Goal: Information Seeking & Learning: Learn about a topic

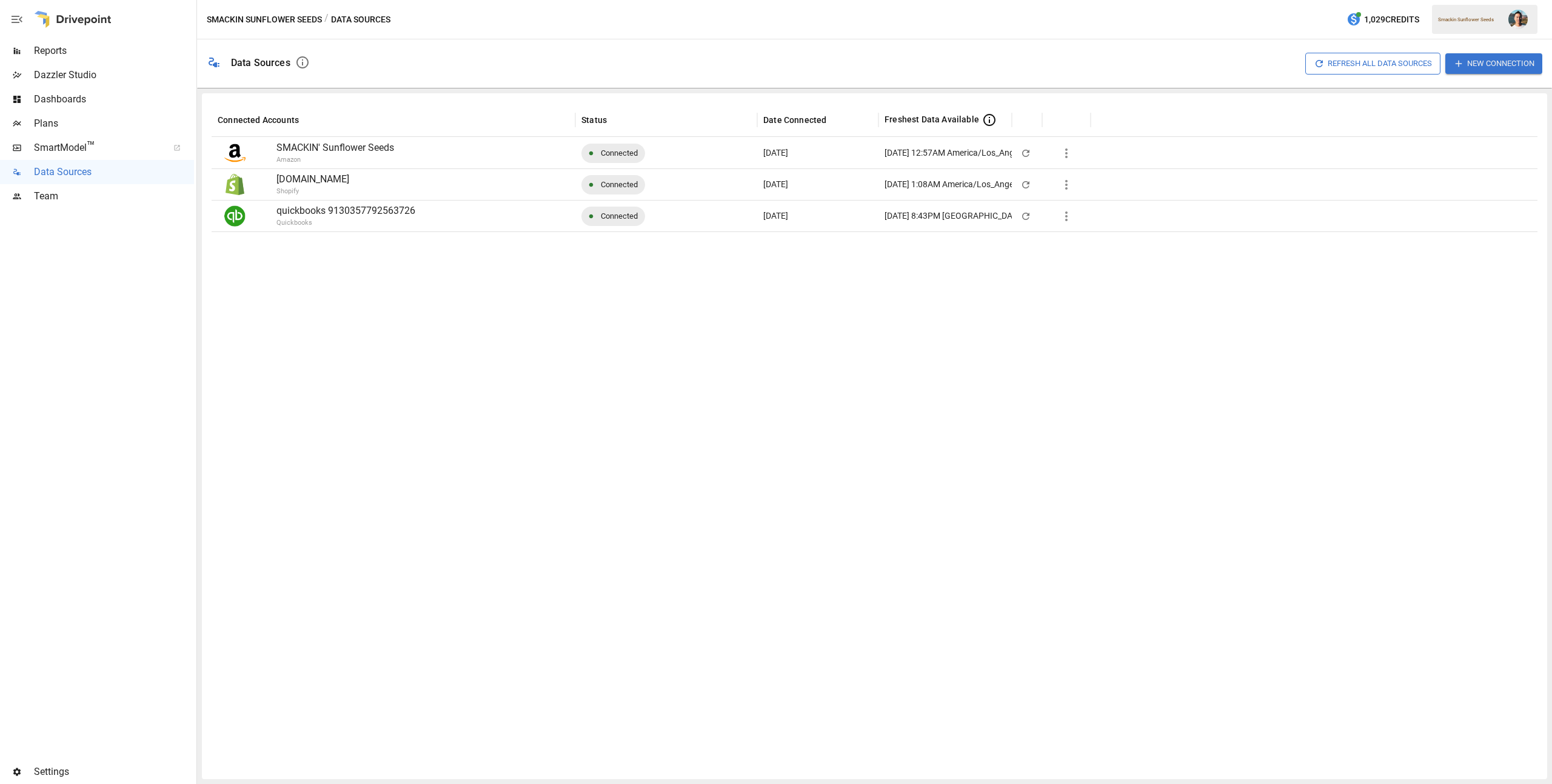
click at [95, 60] on div "Reports" at bounding box center [97, 50] width 194 height 24
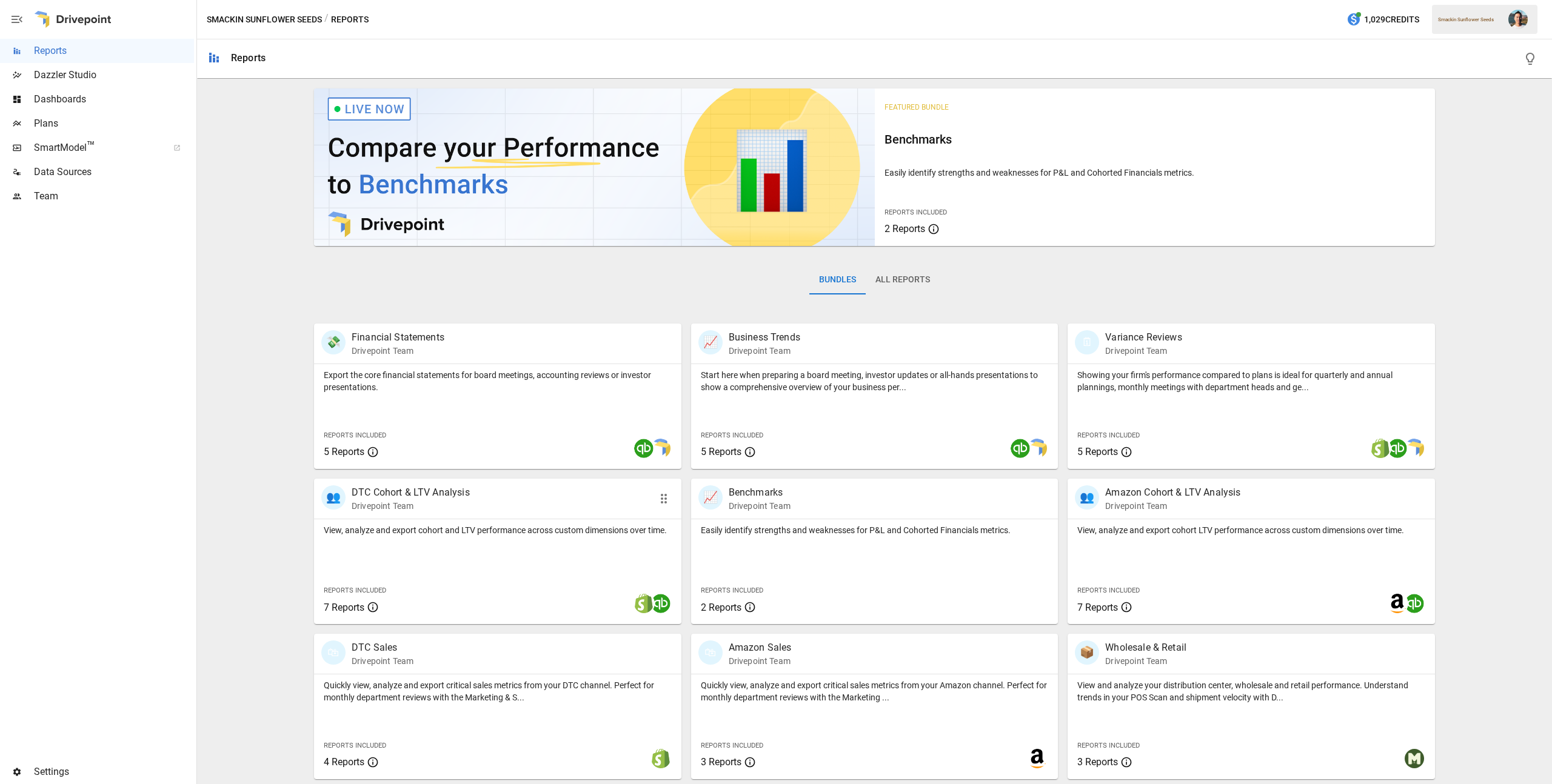
click at [559, 534] on p "View, analyze and export cohort and LTV performance across custom dimensions ov…" at bounding box center [497, 530] width 348 height 12
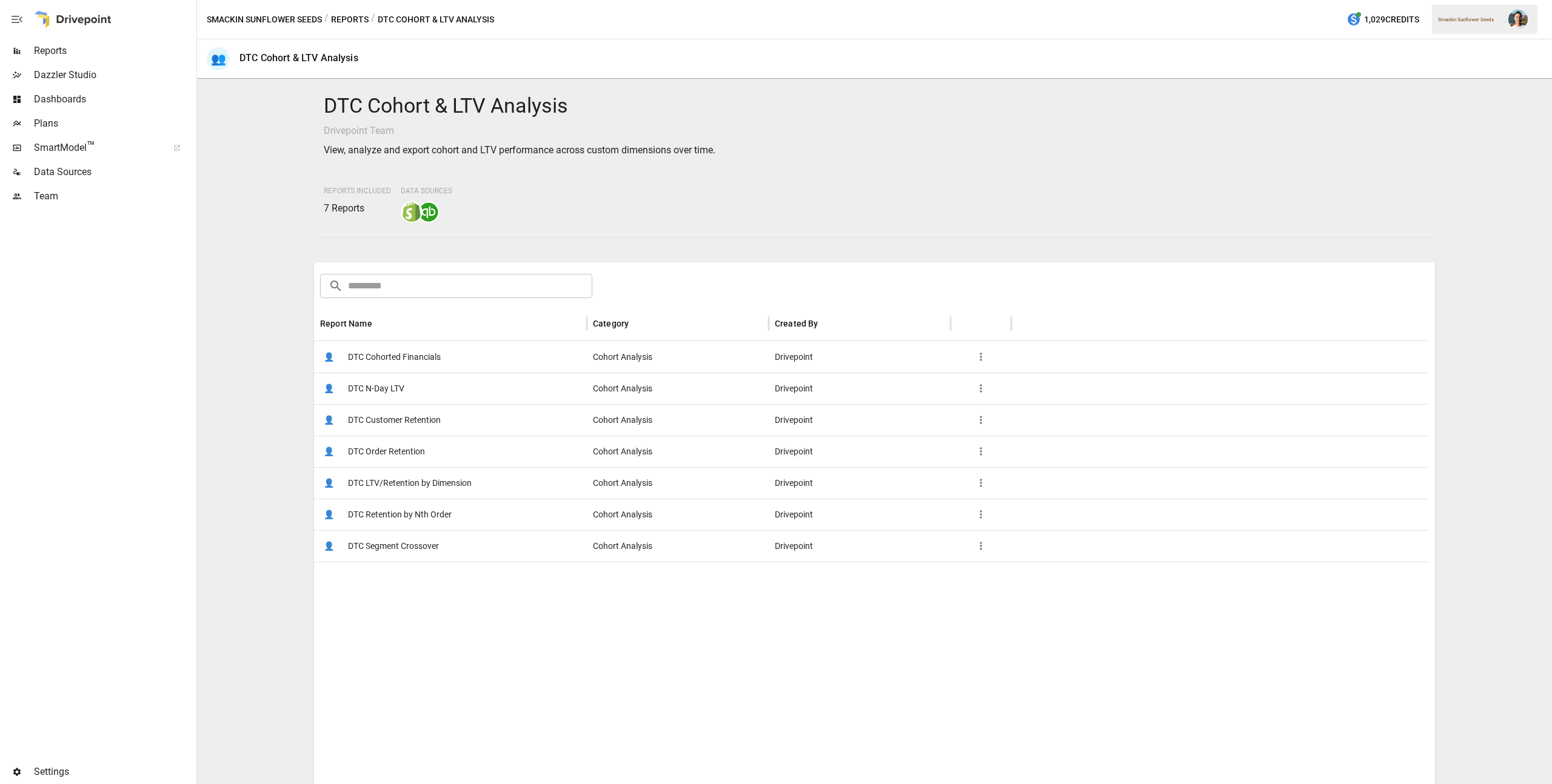
click at [430, 417] on span "DTC Customer Retention" at bounding box center [395, 420] width 93 height 31
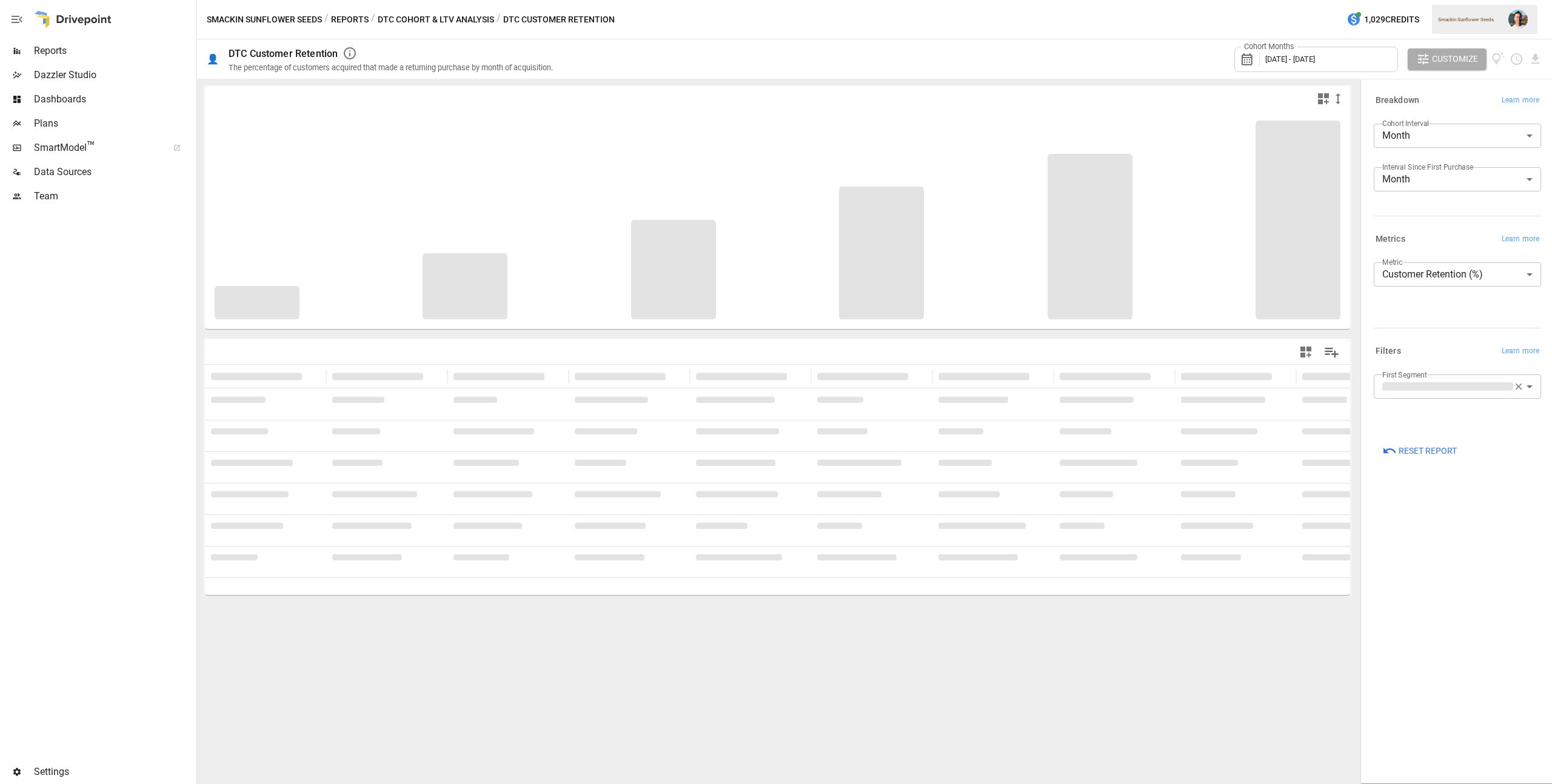
click at [1366, 58] on div "Cohort Months [DATE] - [DATE]" at bounding box center [1315, 59] width 164 height 26
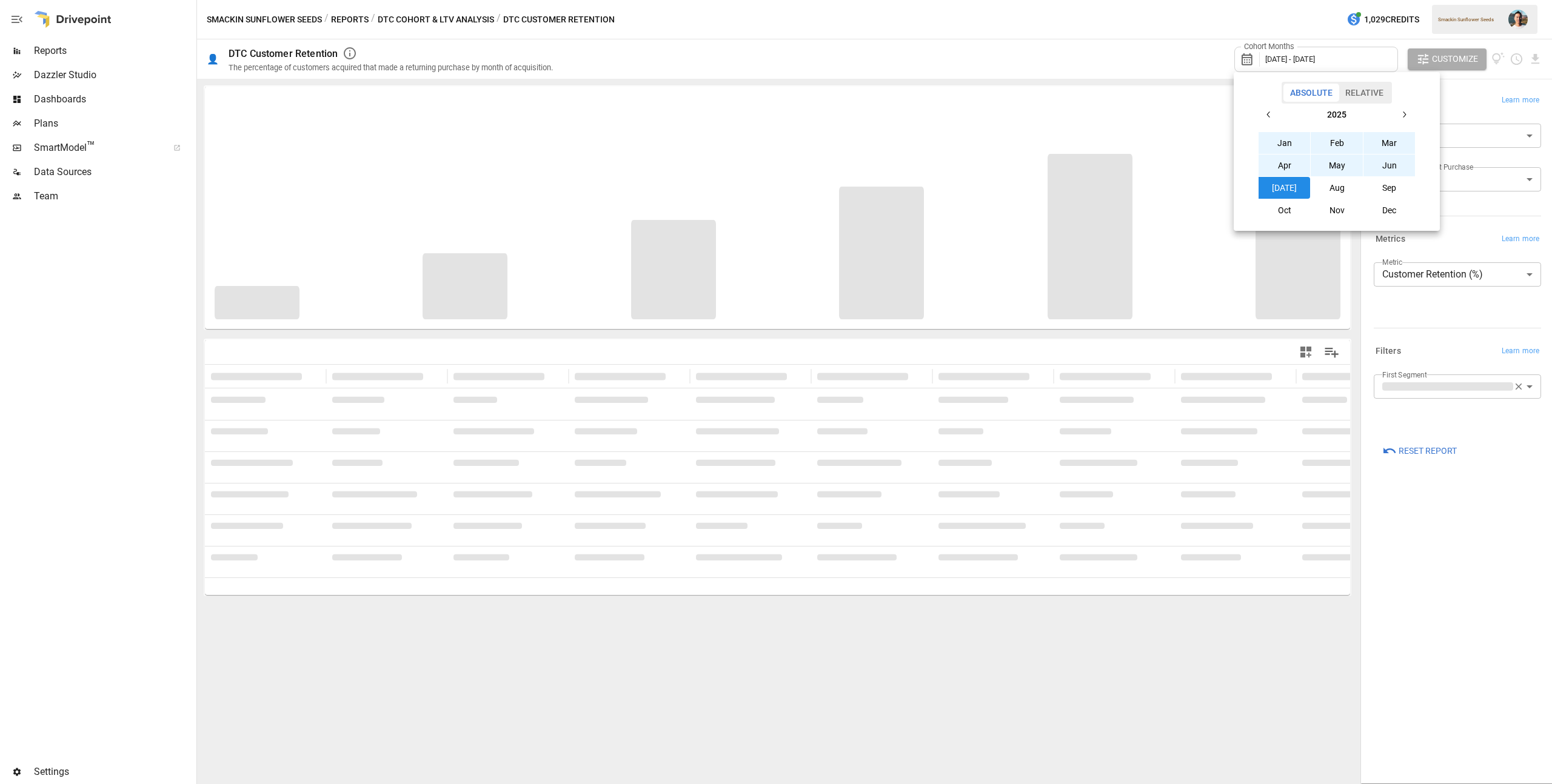
click at [1329, 191] on button "Aug" at bounding box center [1336, 188] width 52 height 22
click at [1263, 112] on button "button" at bounding box center [1269, 115] width 22 height 22
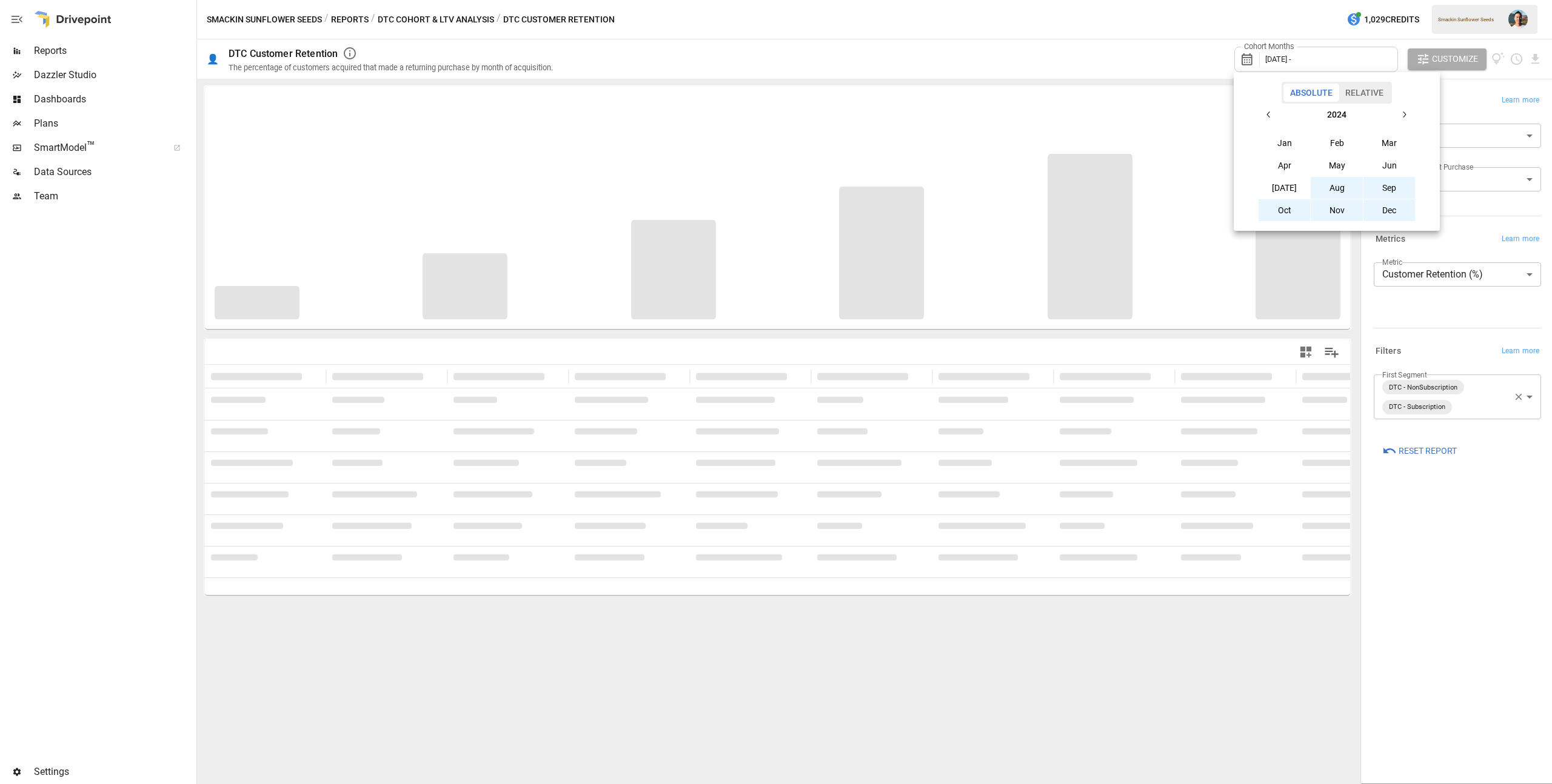
click at [1343, 188] on button "Aug" at bounding box center [1336, 188] width 52 height 22
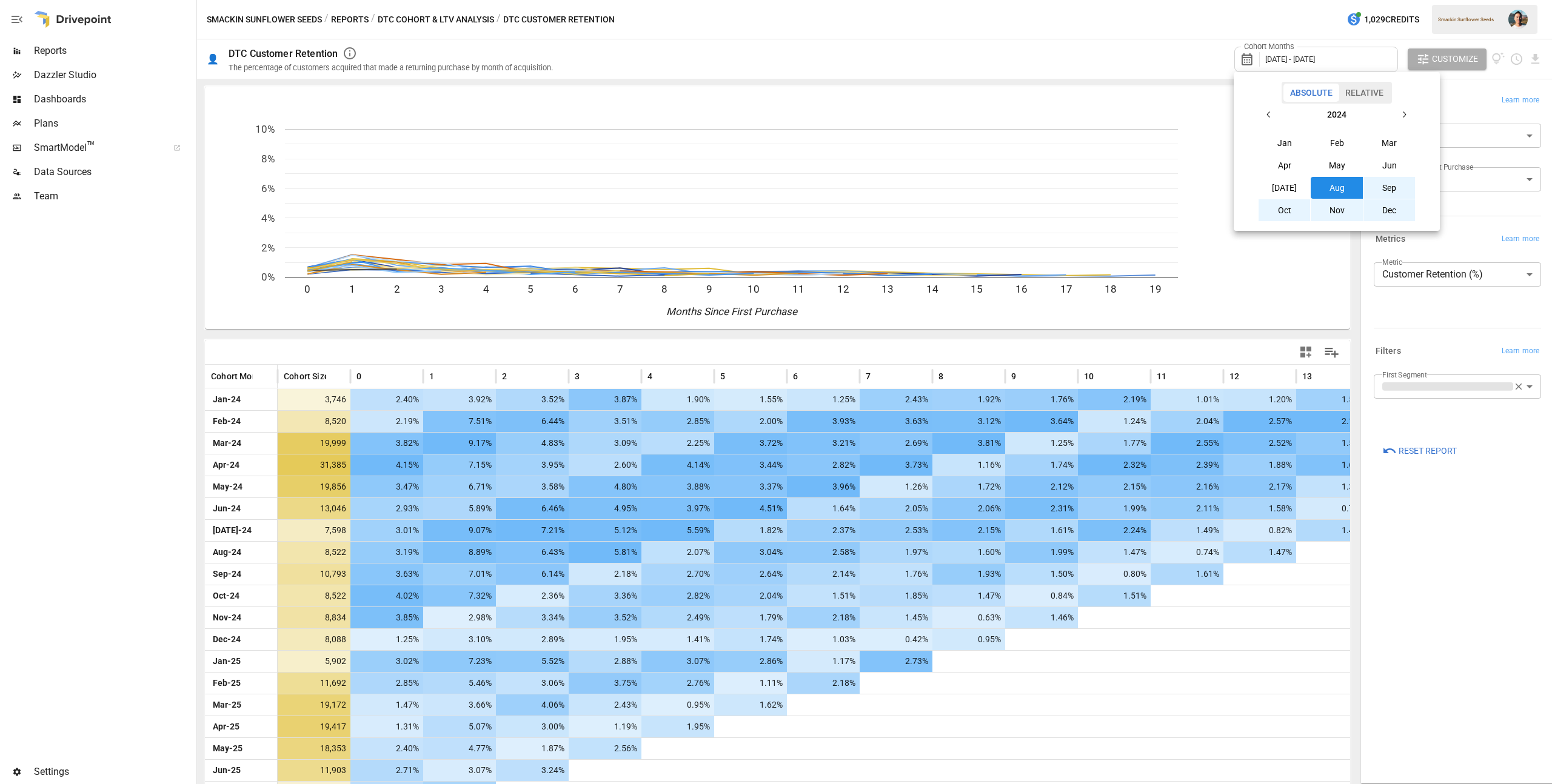
click at [1141, 27] on div at bounding box center [776, 392] width 1552 height 784
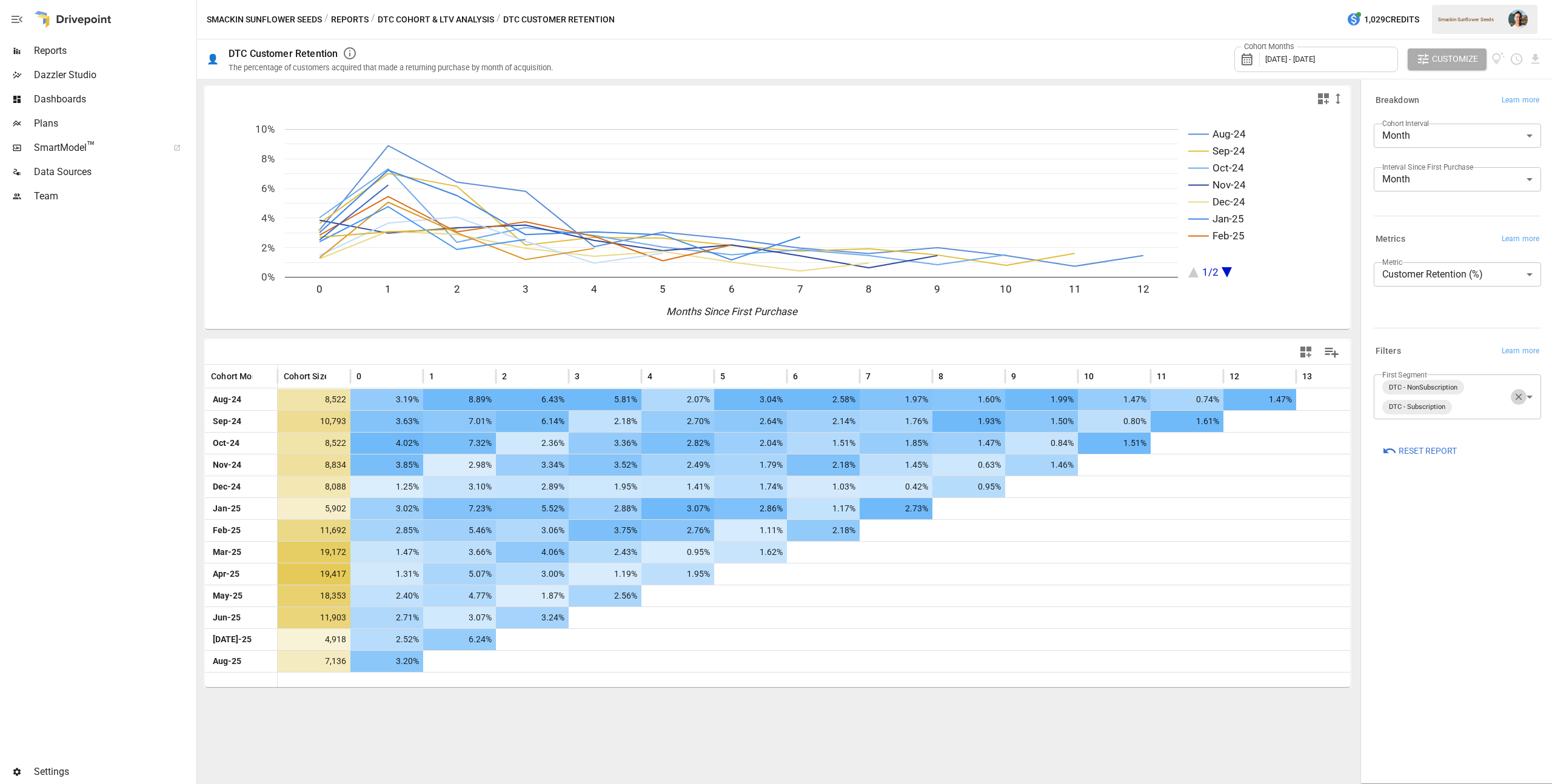
click at [1514, 395] on icon "button" at bounding box center [1519, 397] width 11 height 11
click at [1449, 0] on body "Reports Dazzler Studio Dashboards Plans SmartModel ™ Data Sources Team Settings…" at bounding box center [776, 0] width 1552 height 0
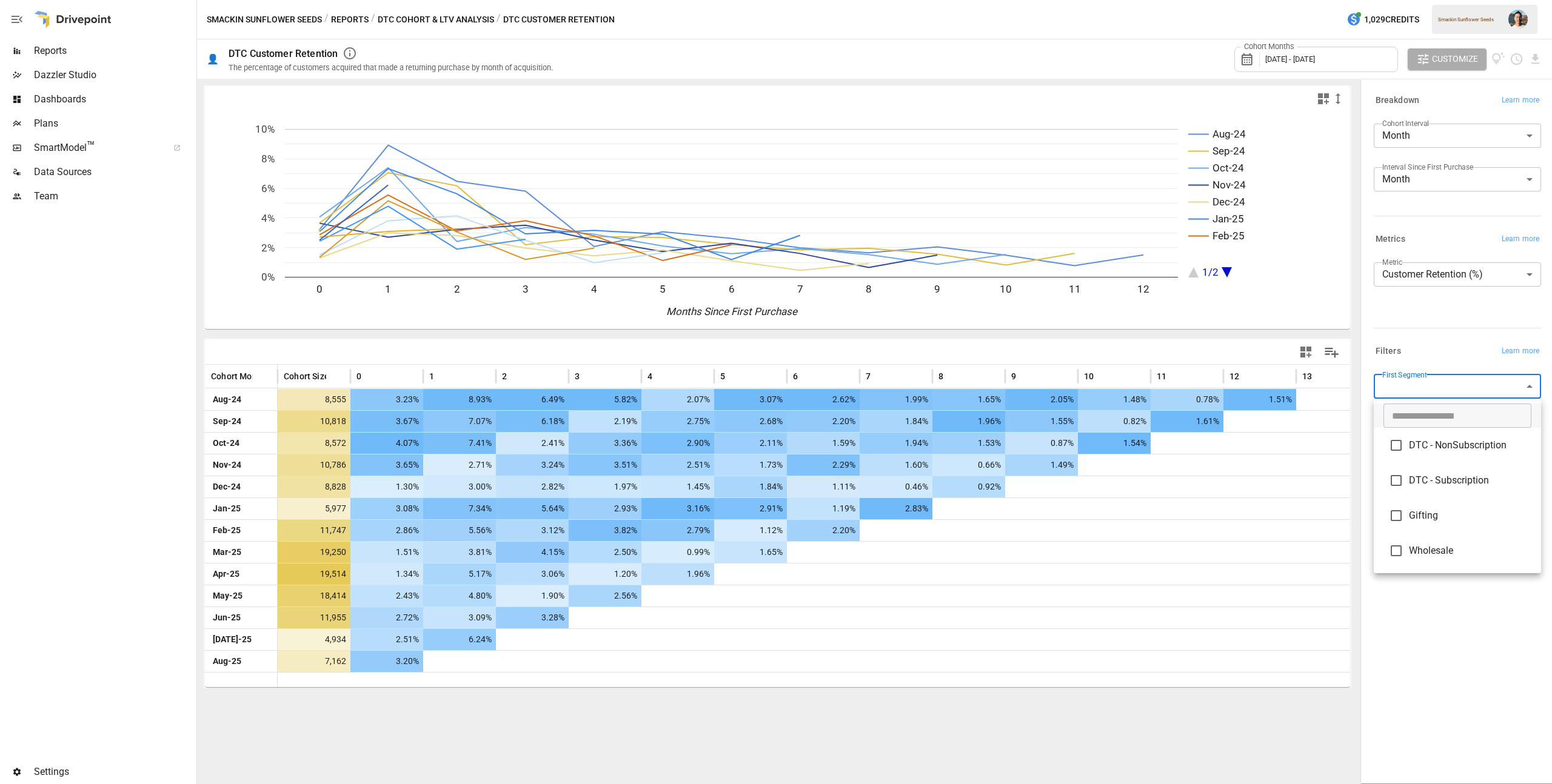
click at [1457, 682] on div at bounding box center [776, 392] width 1552 height 784
click at [340, 18] on button "Reports" at bounding box center [350, 20] width 37 height 16
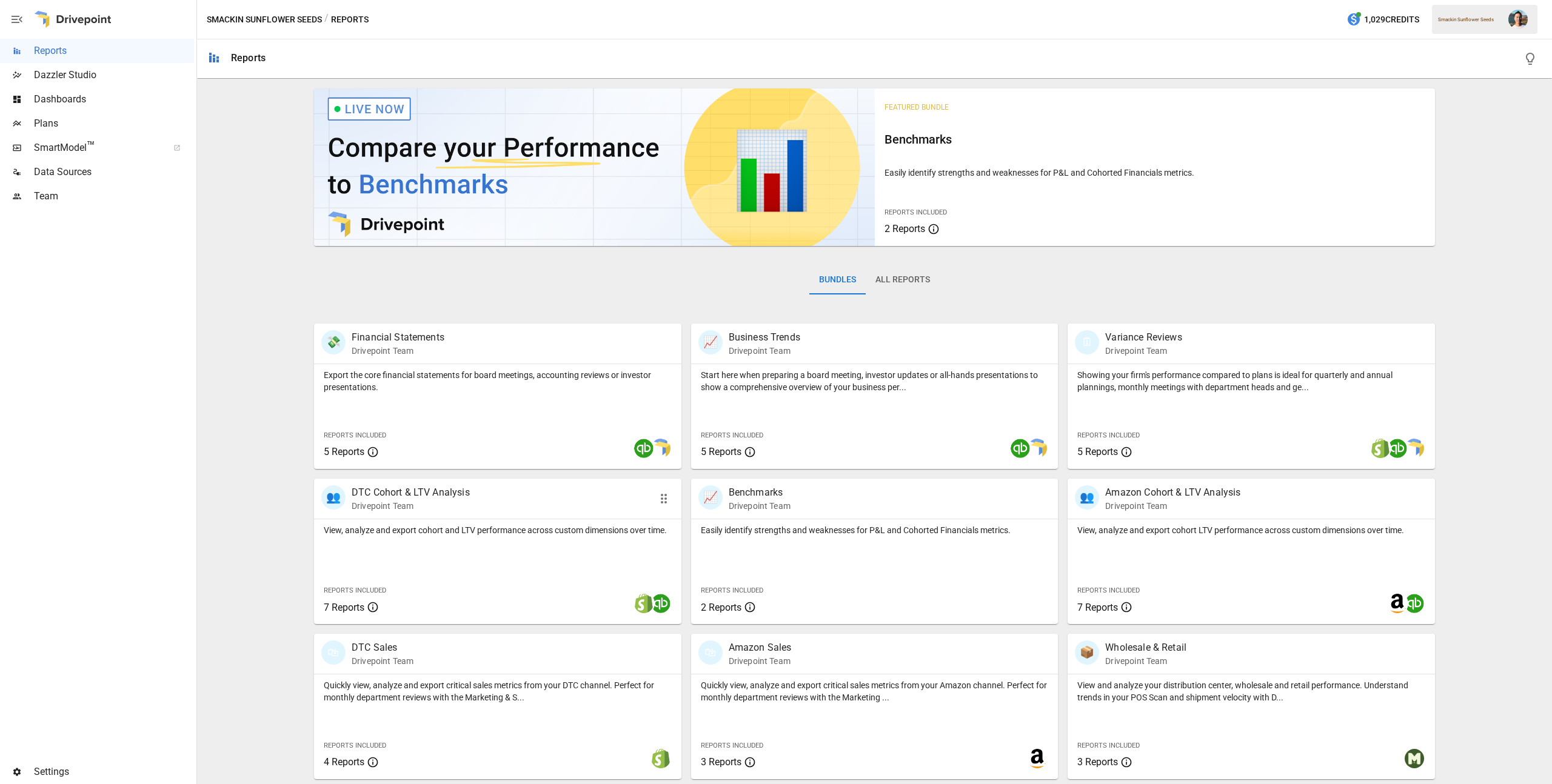
click at [578, 532] on p "View, analyze and export cohort and LTV performance across custom dimensions ov…" at bounding box center [497, 530] width 348 height 12
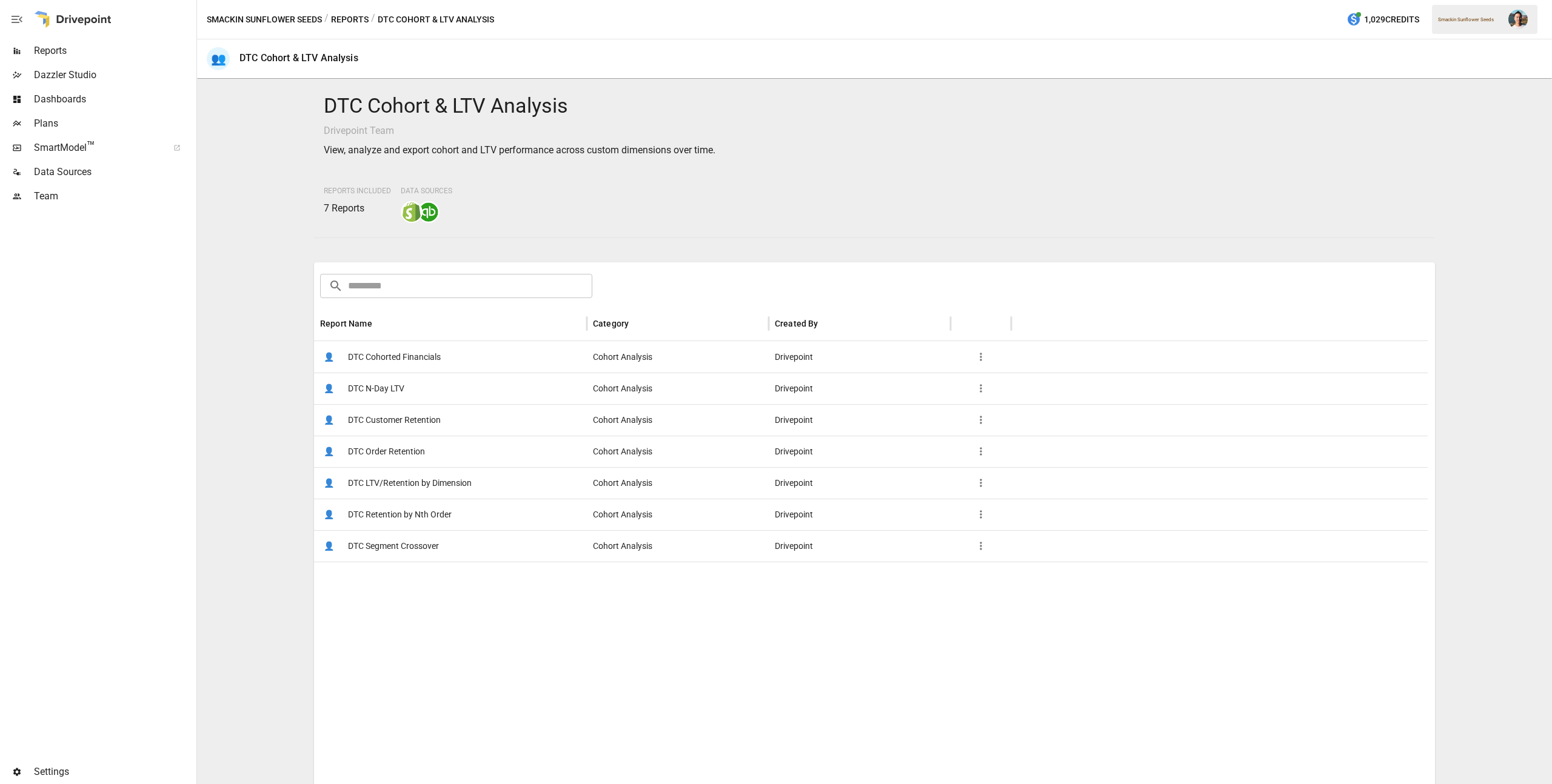
click at [406, 423] on span "DTC Customer Retention" at bounding box center [395, 420] width 93 height 31
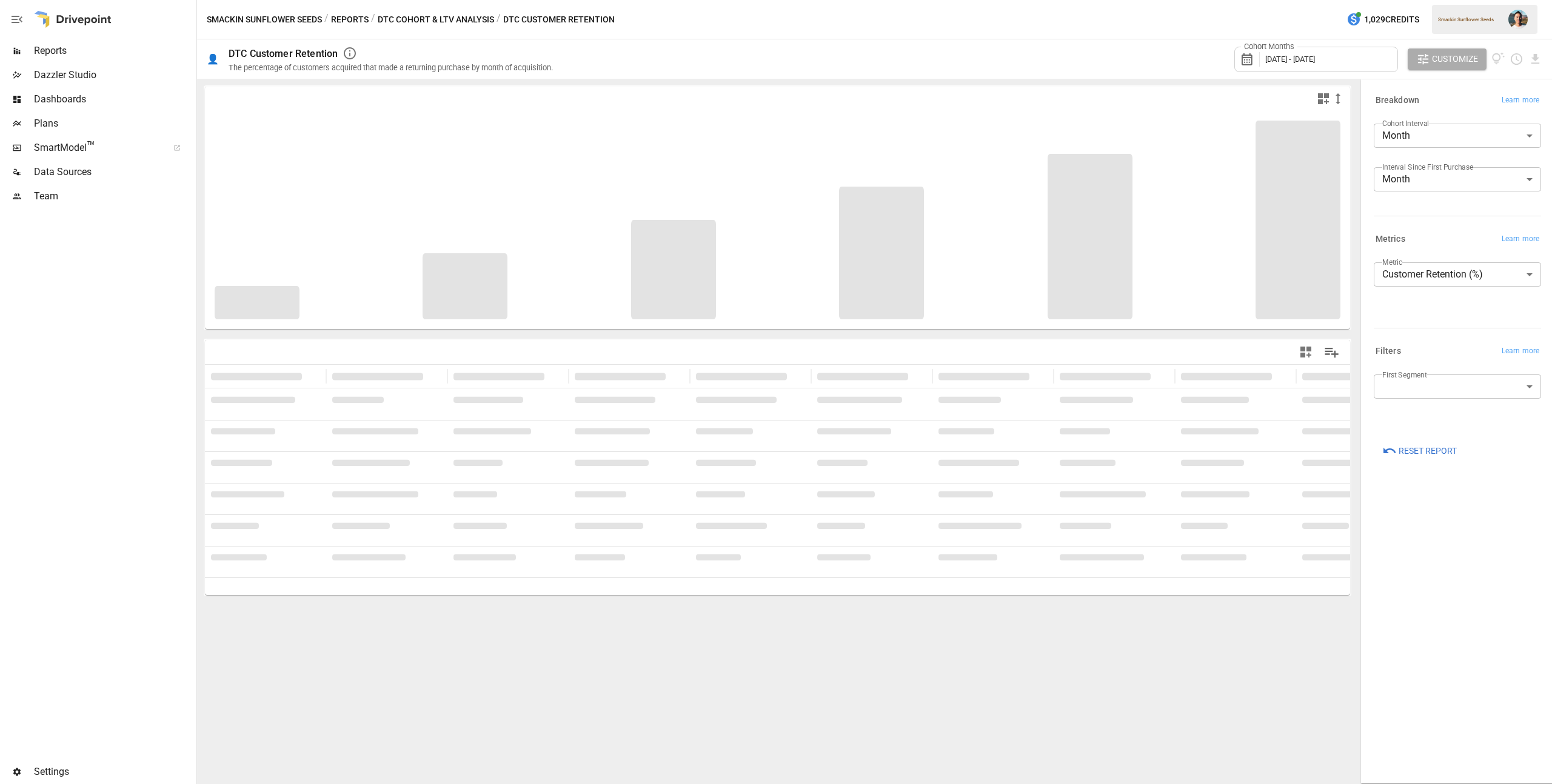
click at [1490, 0] on body "**********" at bounding box center [776, 0] width 1552 height 0
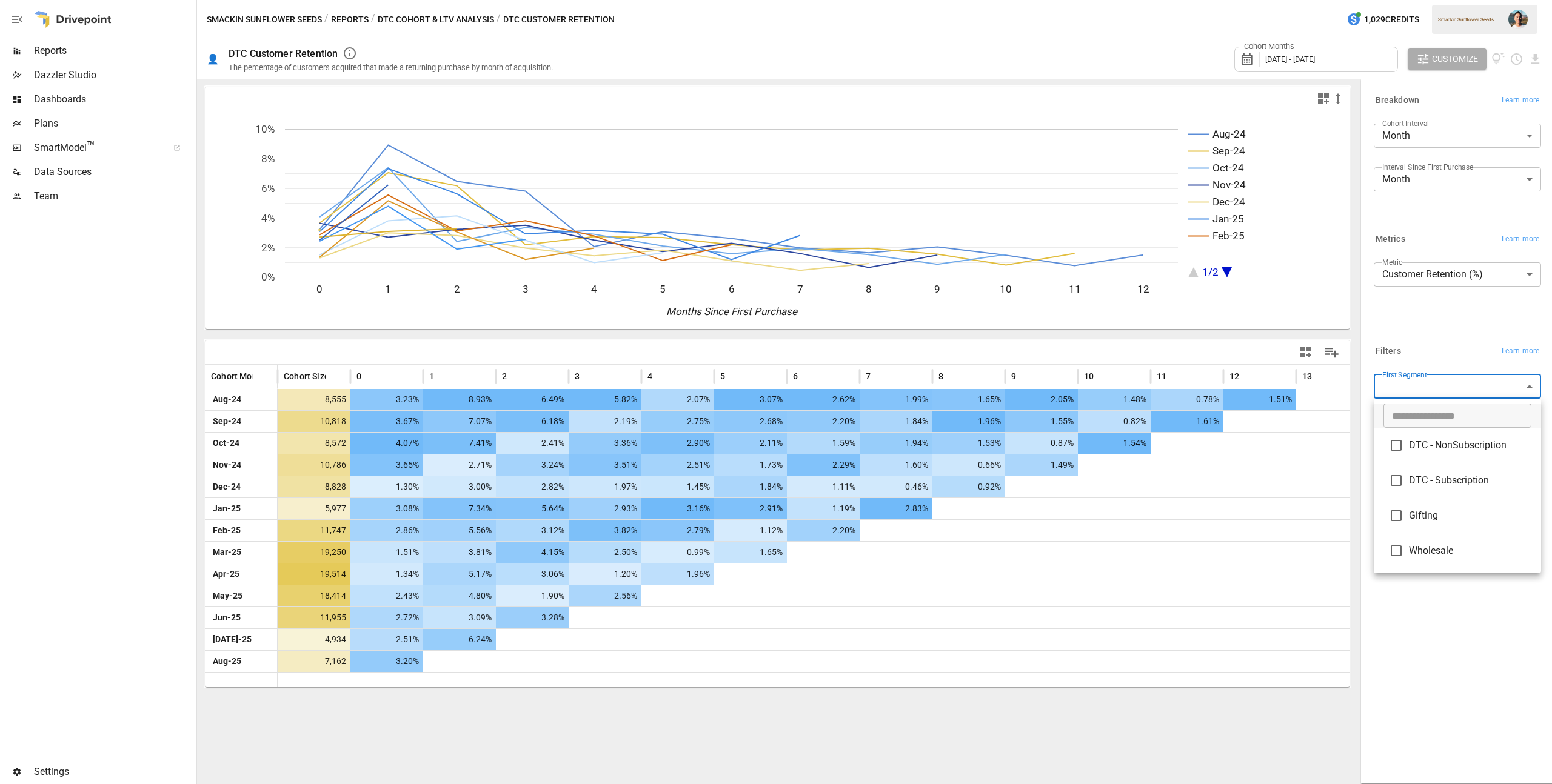
click at [1464, 443] on span "DTC - NonSubscription" at bounding box center [1471, 445] width 123 height 15
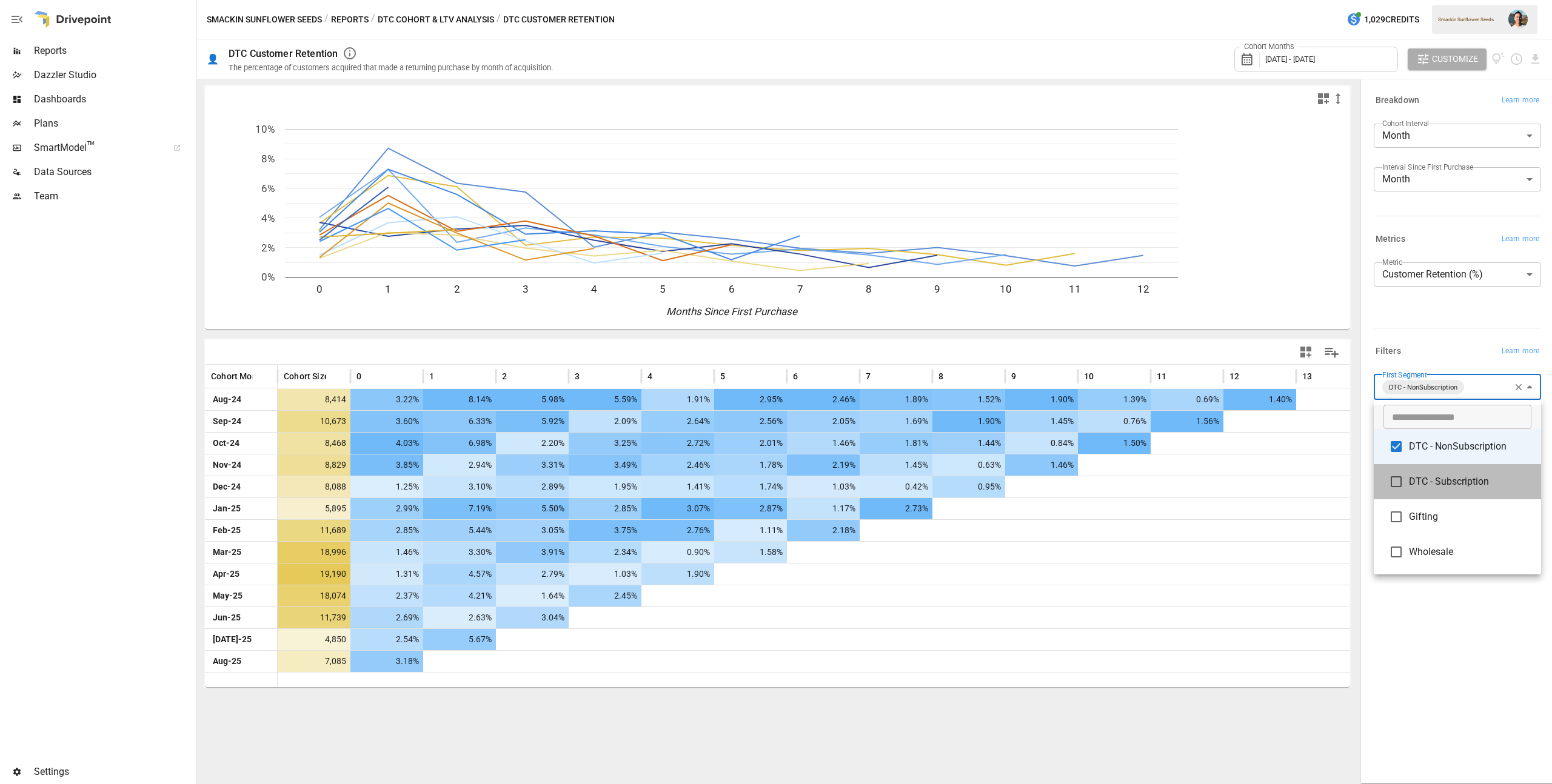
click at [1467, 476] on span "DTC - Subscription" at bounding box center [1471, 482] width 123 height 15
type input "**********"
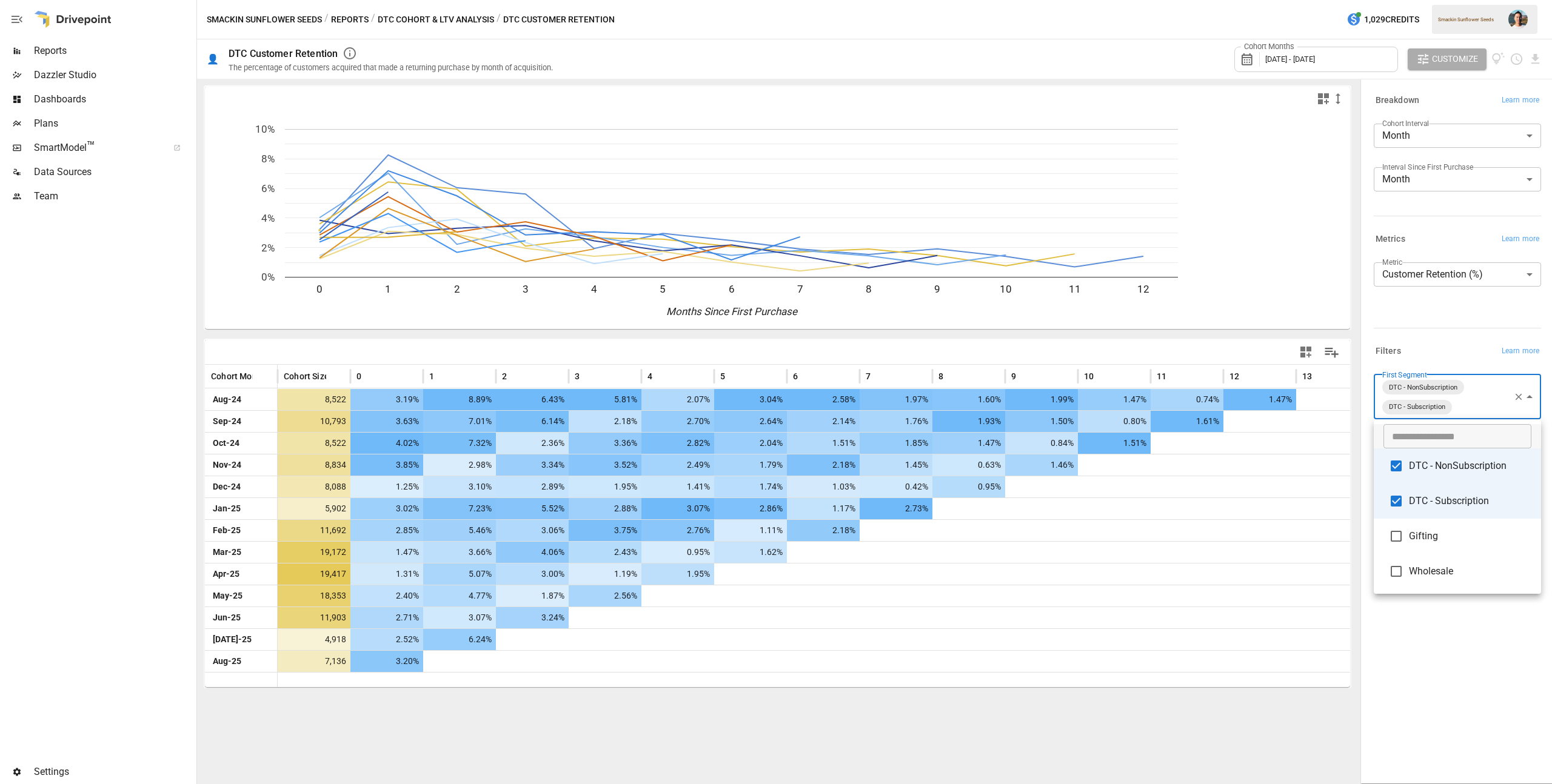
click at [1456, 623] on div at bounding box center [776, 392] width 1552 height 784
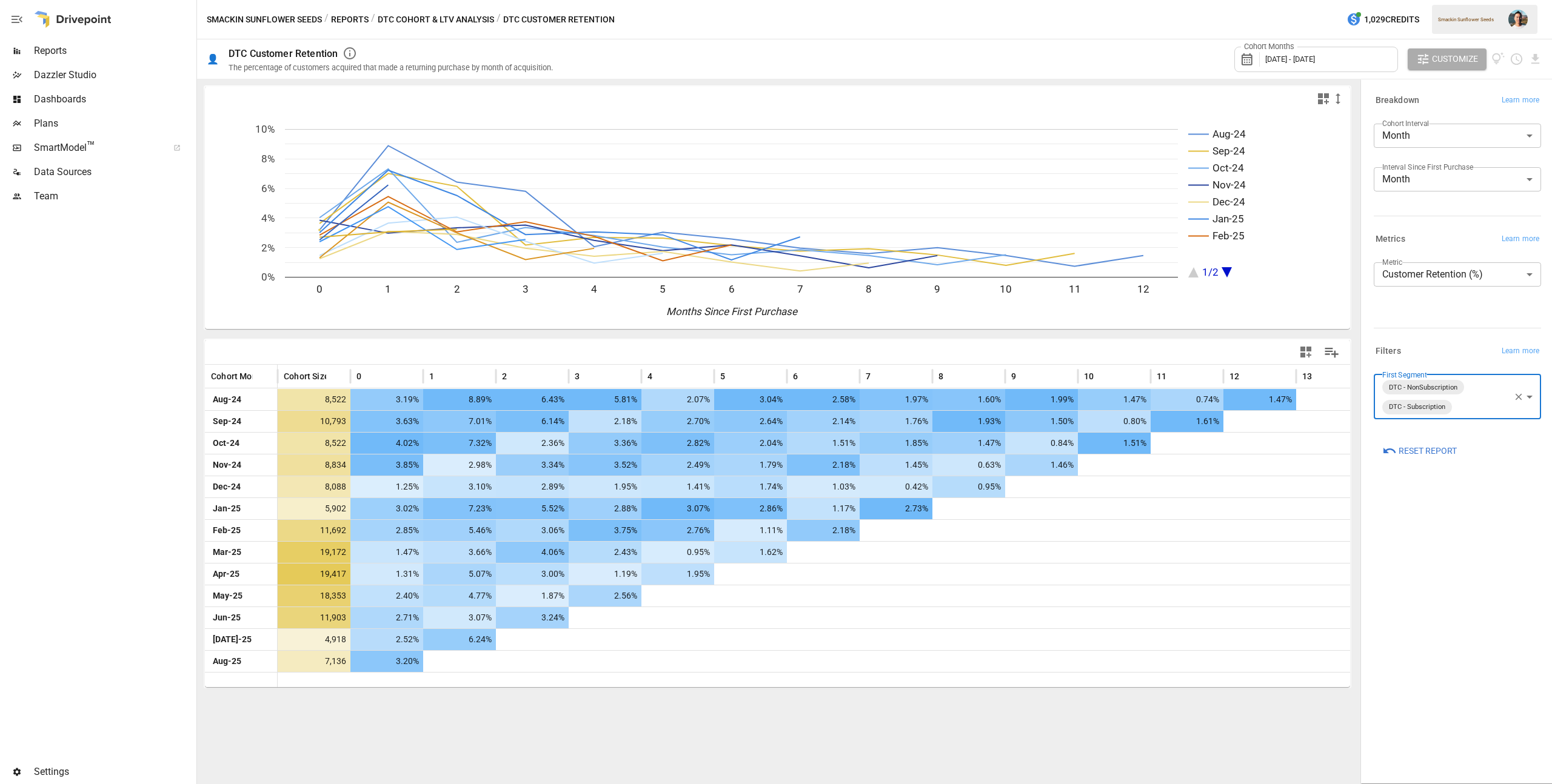
click at [335, 20] on button "Reports" at bounding box center [350, 20] width 37 height 16
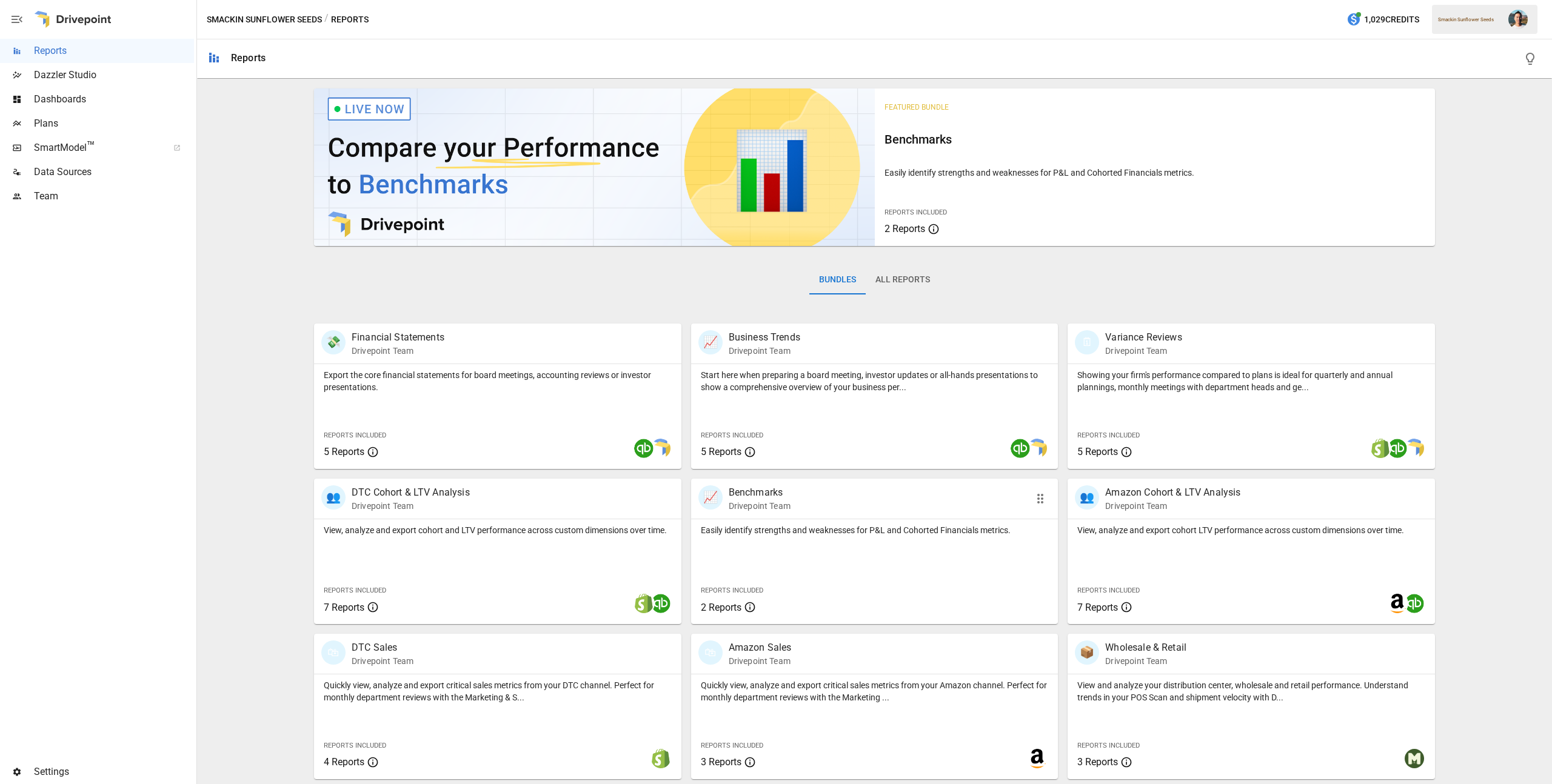
scroll to position [155, 0]
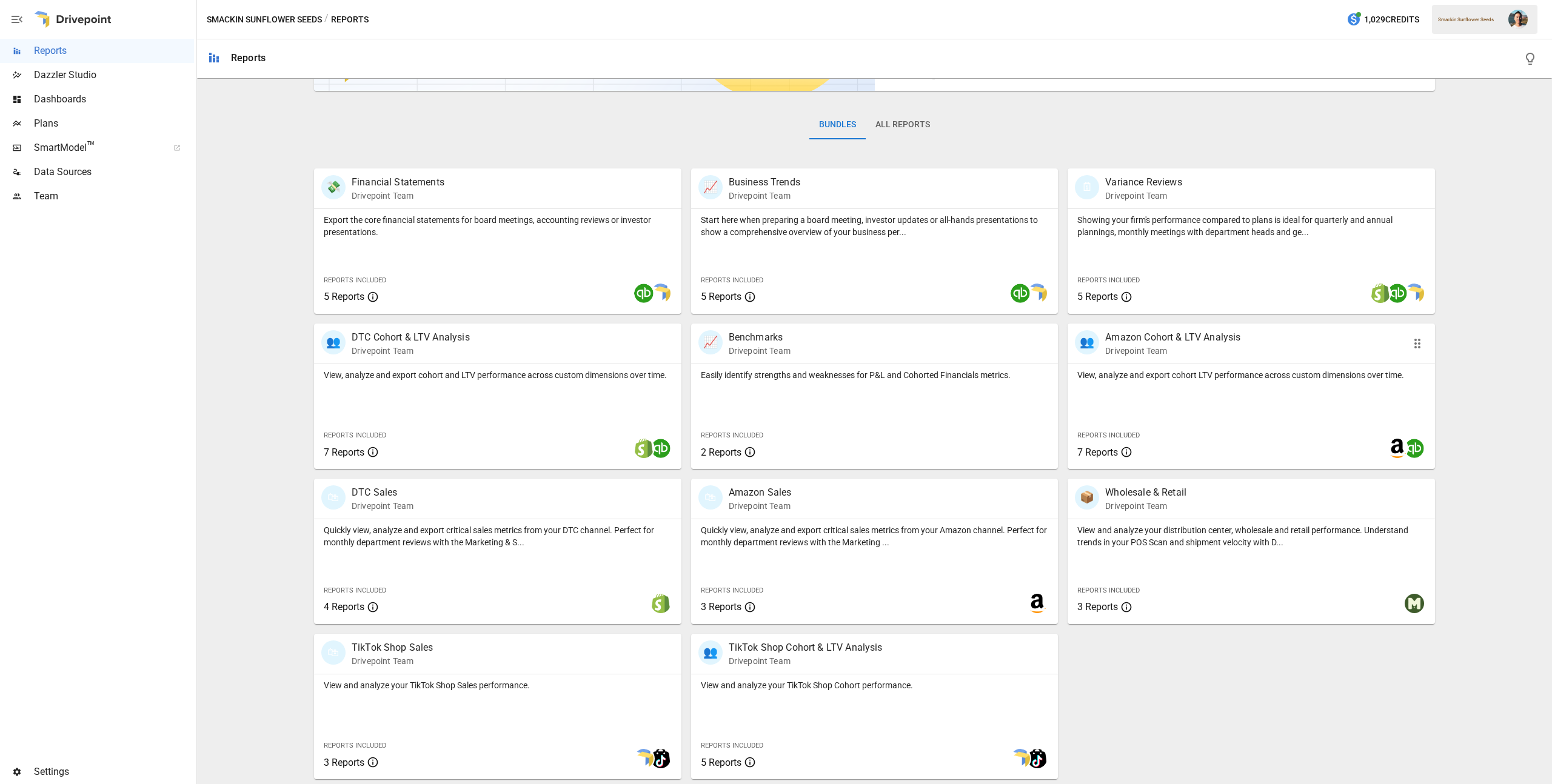
click at [1146, 368] on div "View, analyze and export cohort LTV performance across custom dimensions over t…" at bounding box center [1251, 373] width 368 height 17
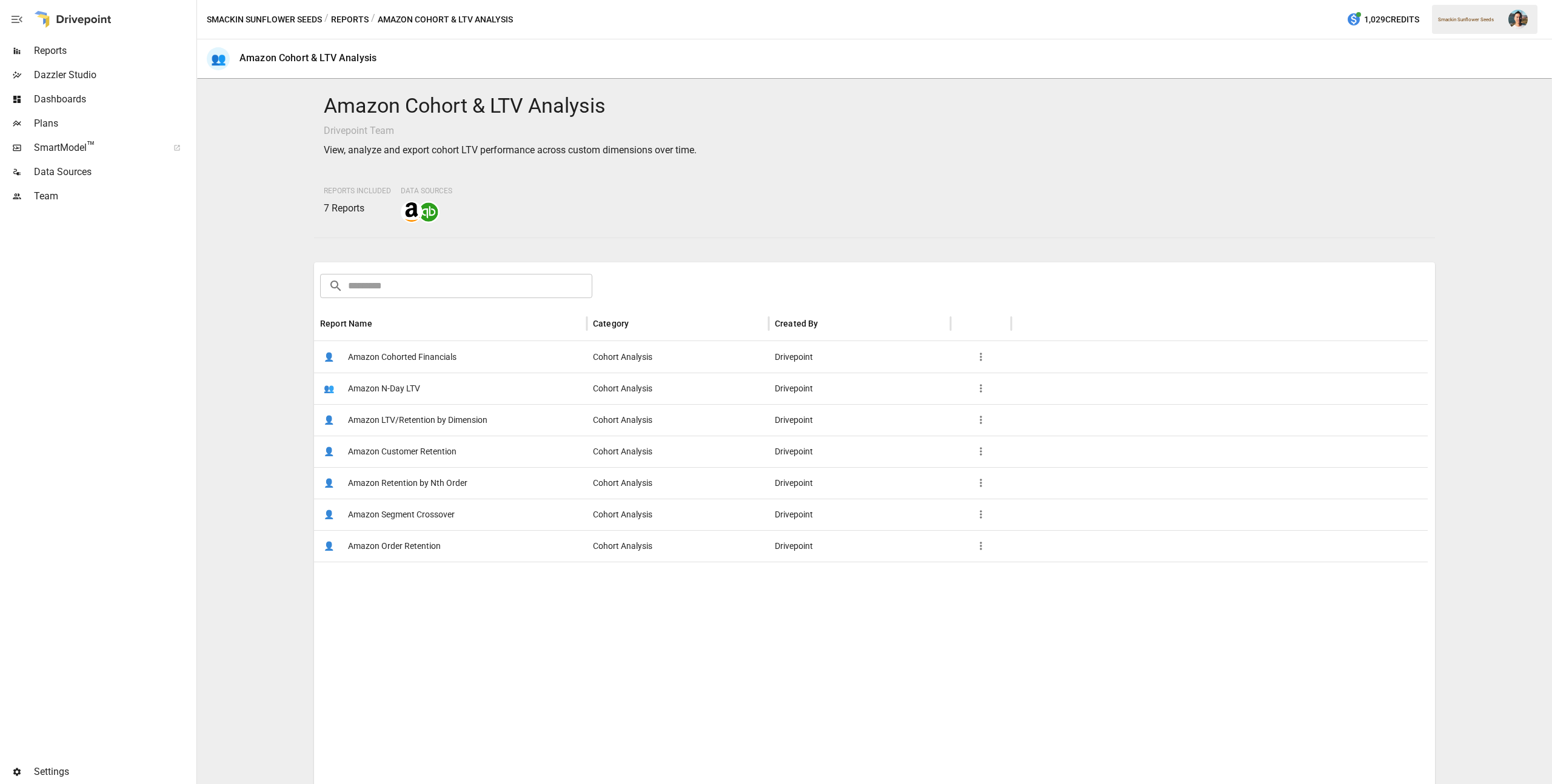
click at [437, 451] on span "Amazon Customer Retention" at bounding box center [403, 452] width 109 height 31
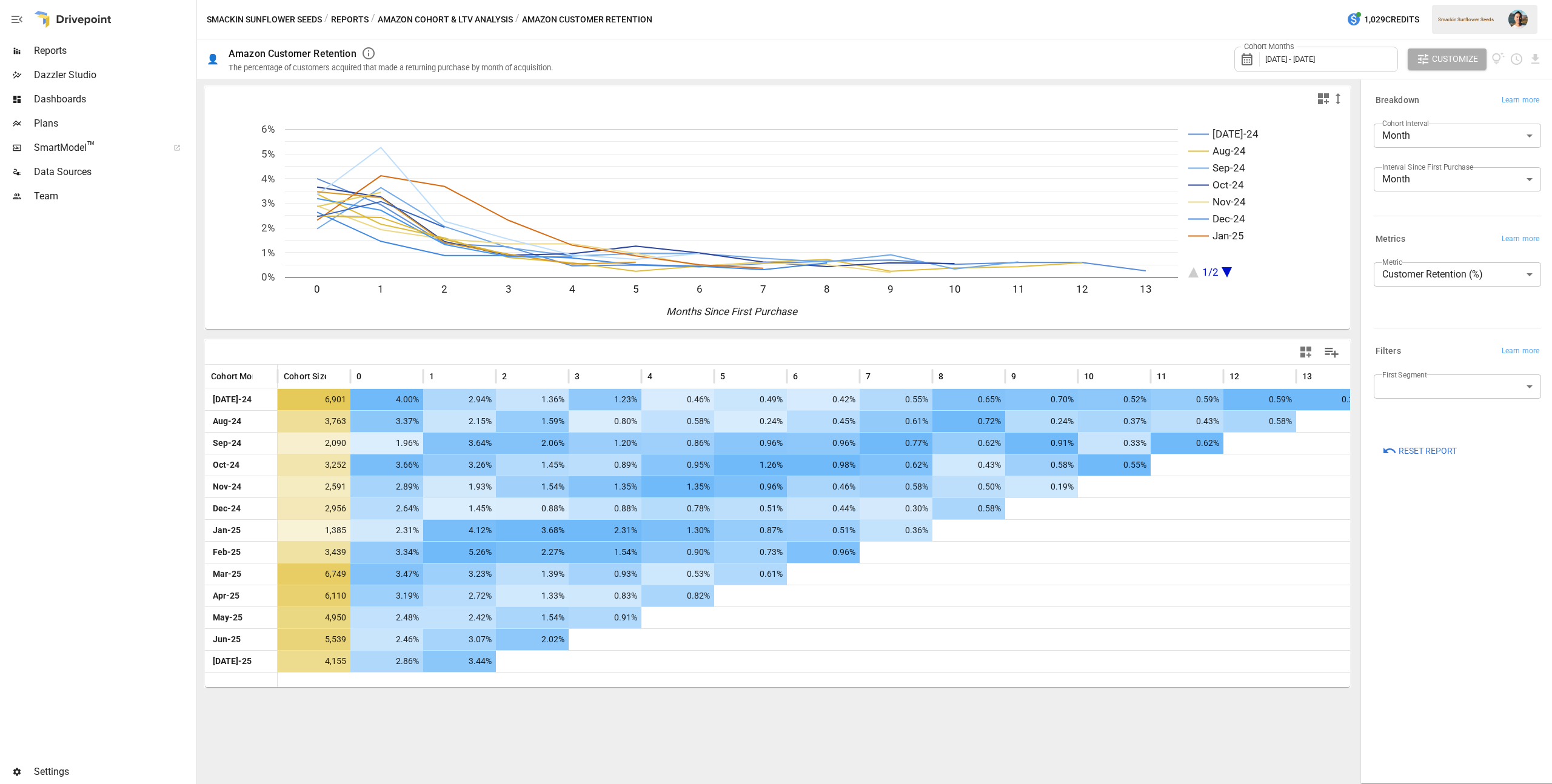
click at [1441, 0] on body "Reports Dazzler Studio Dashboards Plans SmartModel ™ Data Sources Team Settings…" at bounding box center [776, 0] width 1552 height 0
click at [1450, 569] on div at bounding box center [776, 392] width 1552 height 784
click at [1338, 68] on div "Cohort Months [DATE] - [DATE]" at bounding box center [1315, 59] width 164 height 26
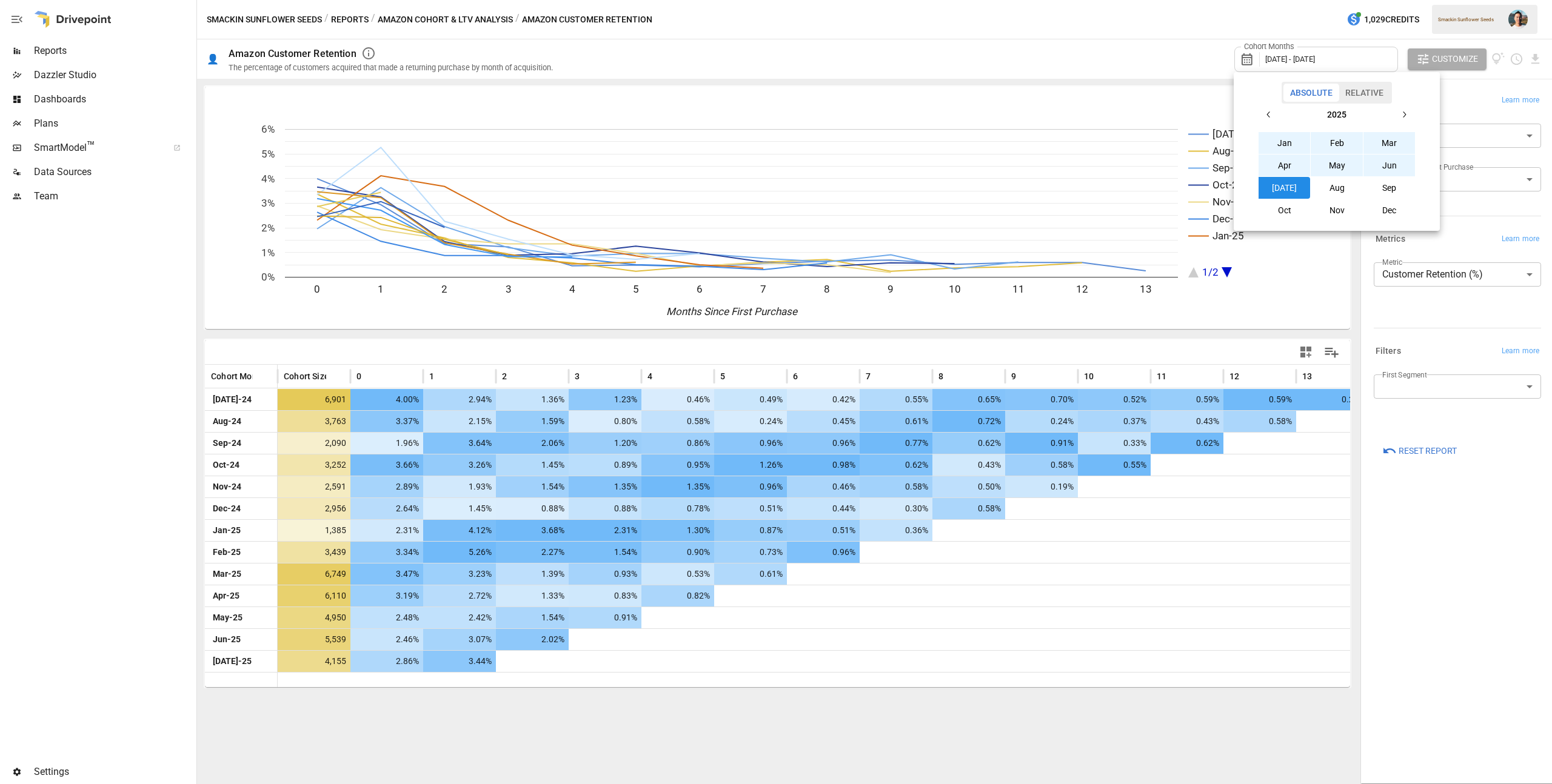
click at [1348, 185] on button "Aug" at bounding box center [1336, 188] width 52 height 22
click at [1277, 116] on button "button" at bounding box center [1269, 115] width 22 height 22
click at [1338, 184] on button "Aug" at bounding box center [1336, 188] width 52 height 22
click at [1474, 506] on div at bounding box center [776, 392] width 1552 height 784
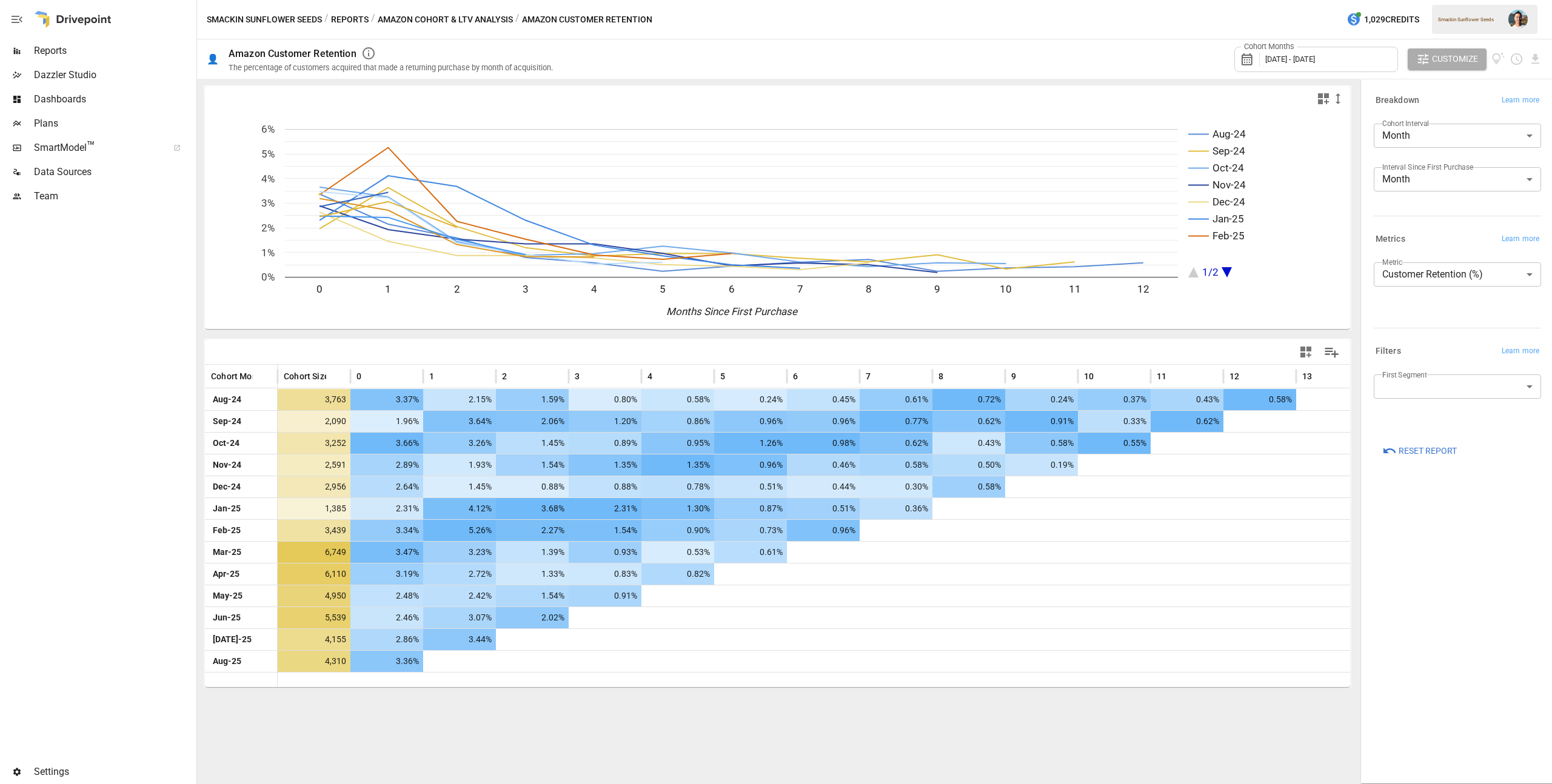
click at [348, 22] on button "Reports" at bounding box center [350, 20] width 37 height 16
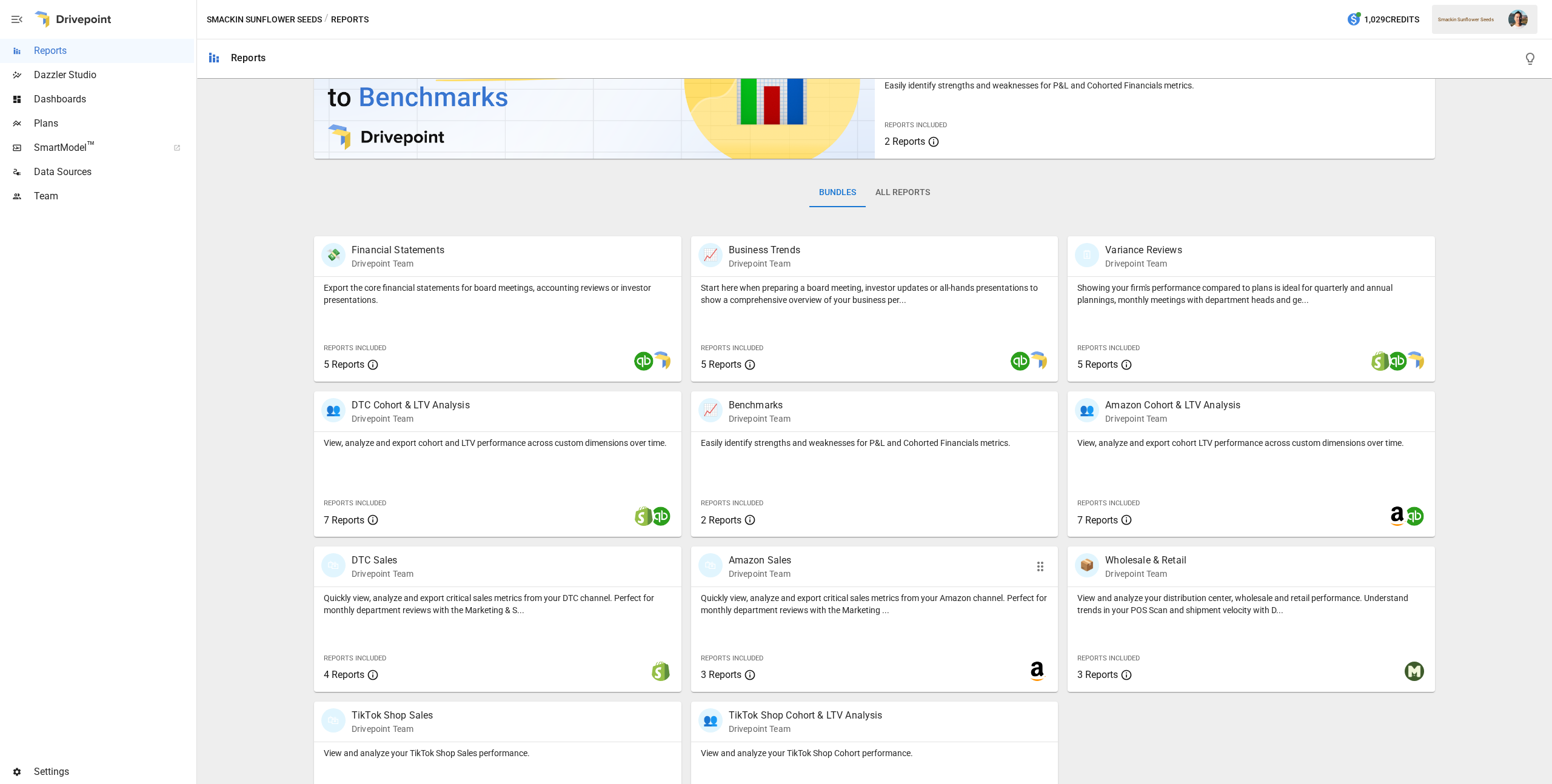
scroll to position [155, 0]
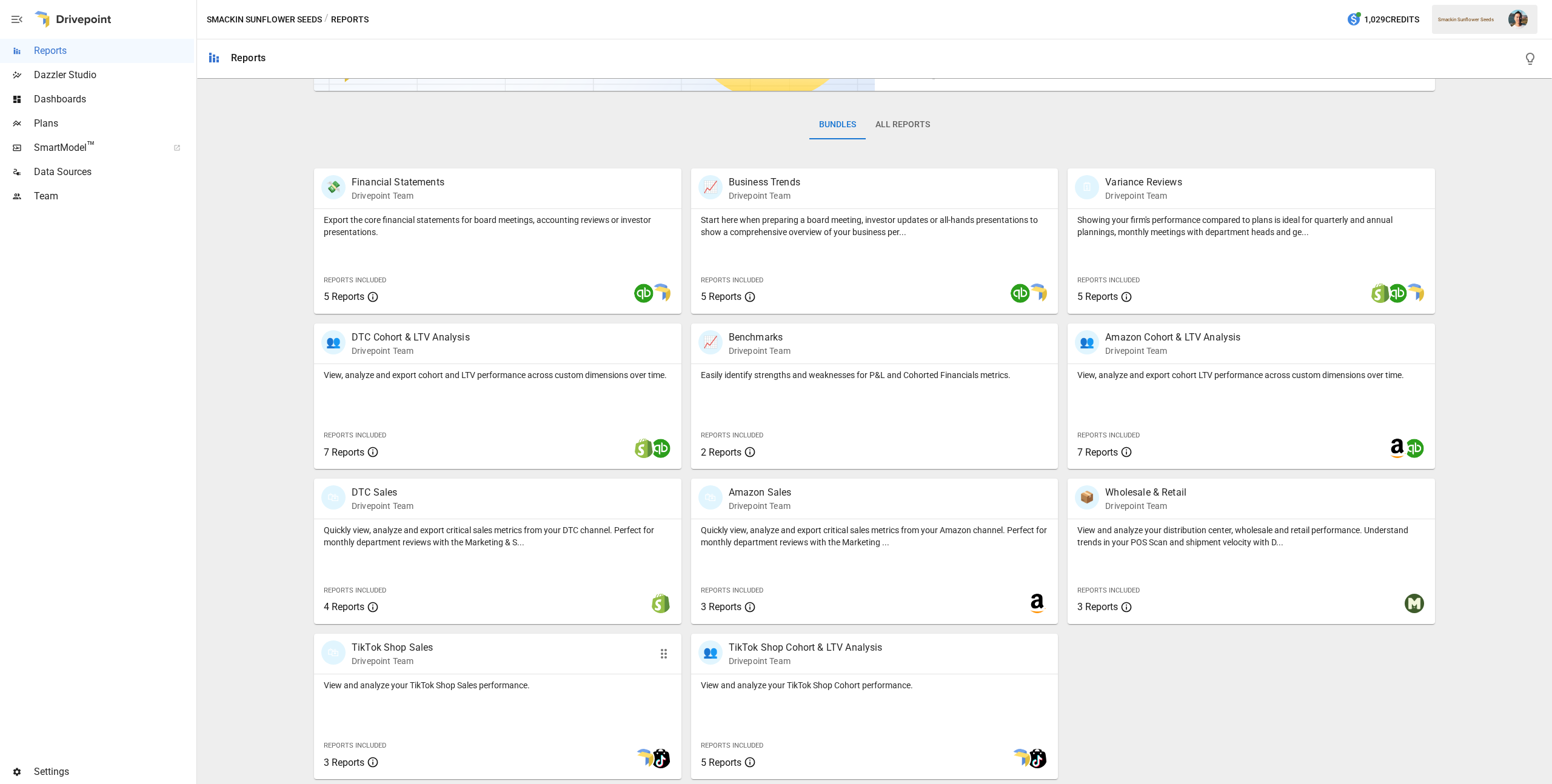
click at [541, 648] on div "🛍 TikTok Shop Sales Drivepoint Team" at bounding box center [468, 654] width 294 height 26
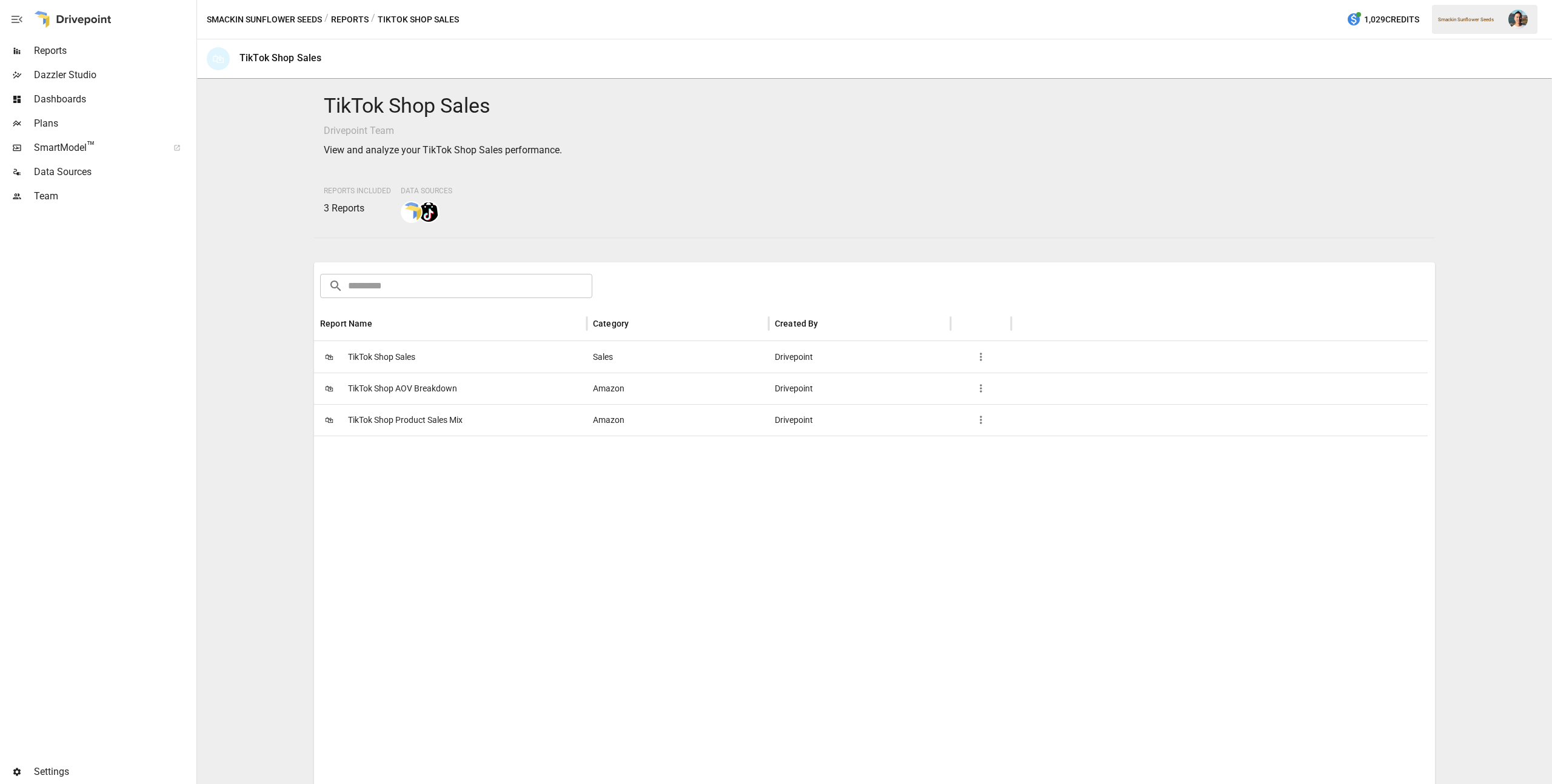
click at [334, 23] on button "Reports" at bounding box center [350, 20] width 37 height 16
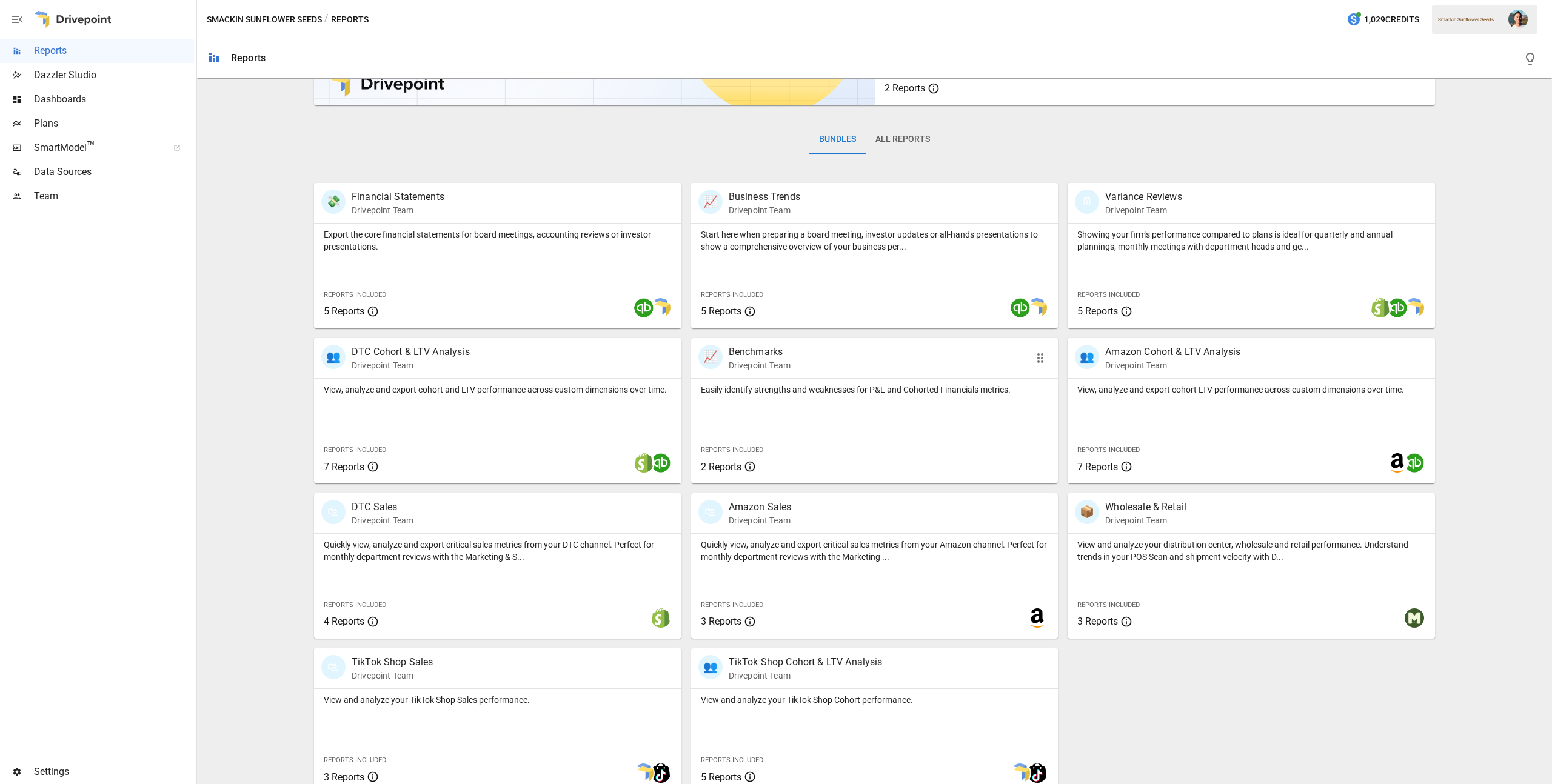
scroll to position [155, 0]
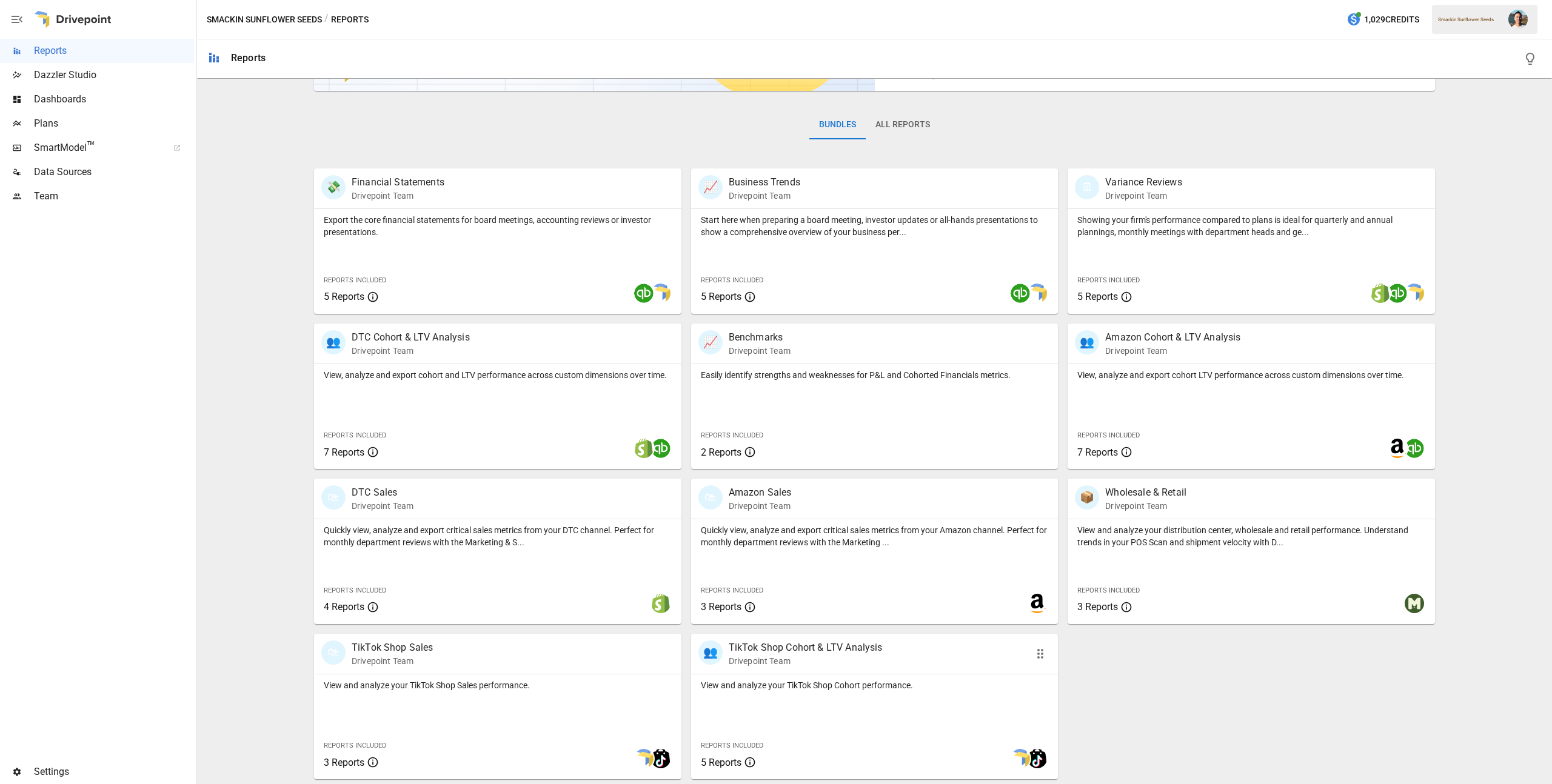
click at [884, 686] on p "View and analyze your TikTok Shop Cohort performance." at bounding box center [875, 686] width 348 height 12
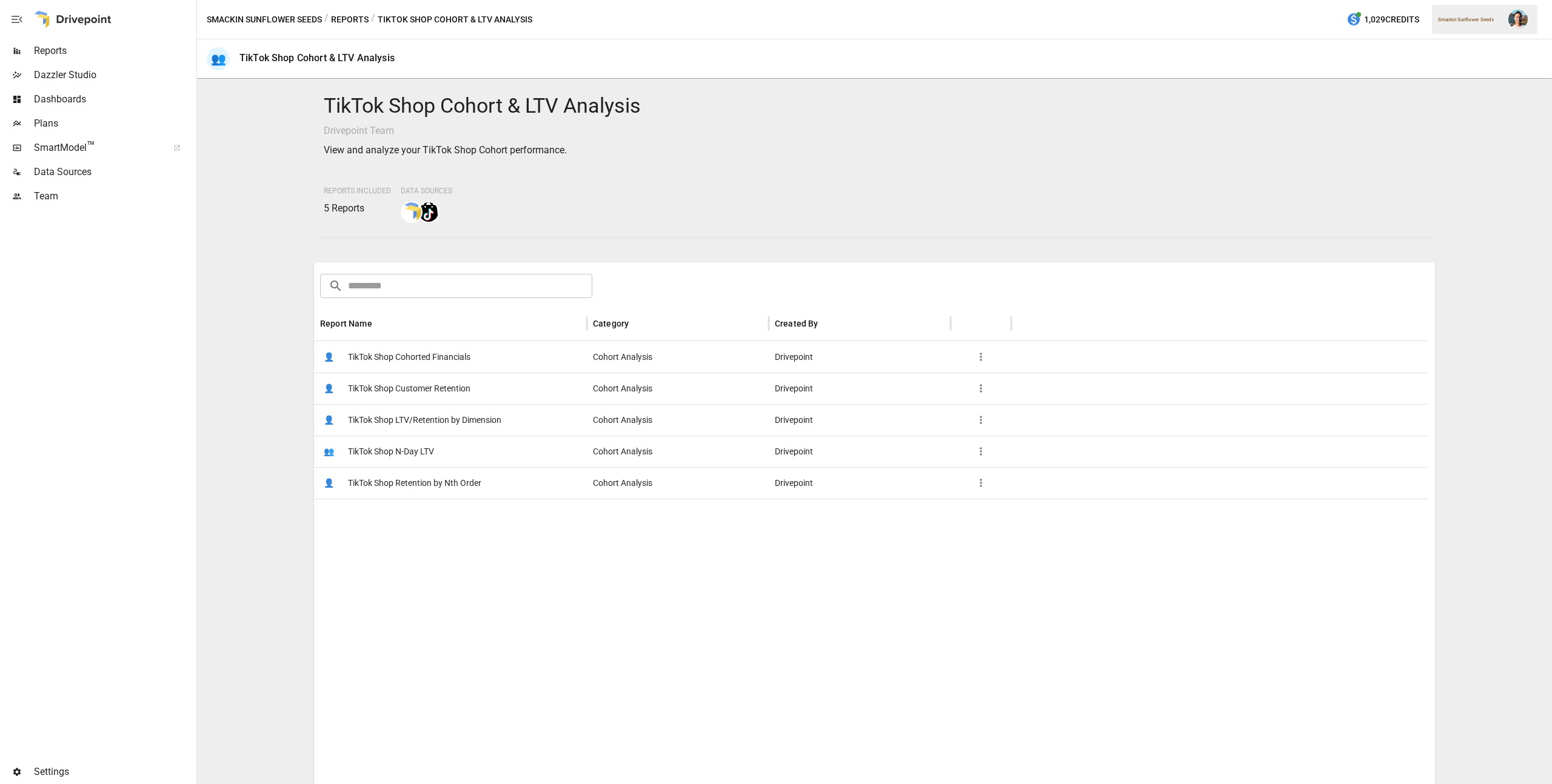
click at [443, 379] on span "TikTok Shop Customer Retention" at bounding box center [410, 389] width 123 height 31
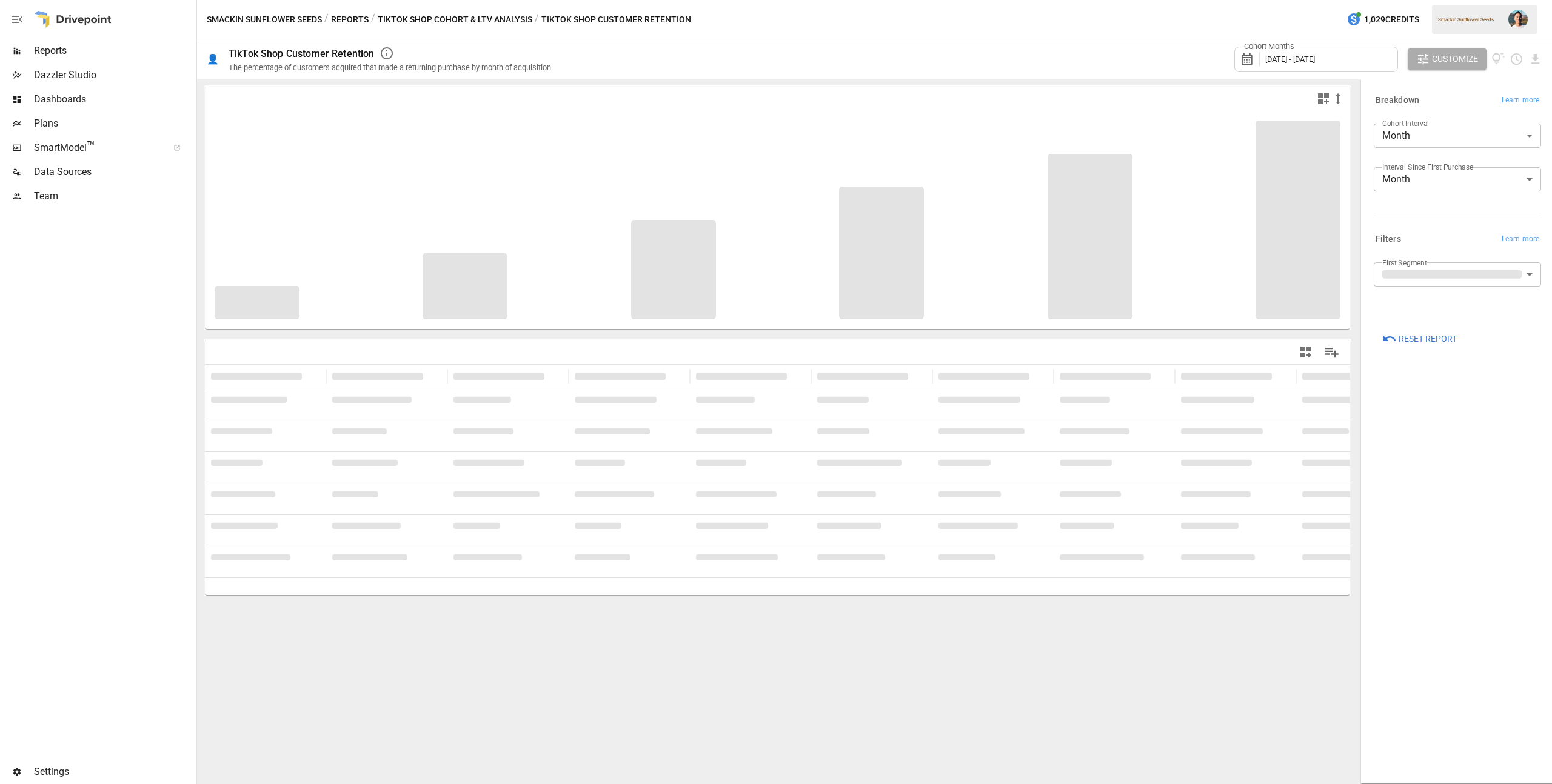
click at [1315, 57] on span "[DATE] - [DATE]" at bounding box center [1290, 59] width 50 height 9
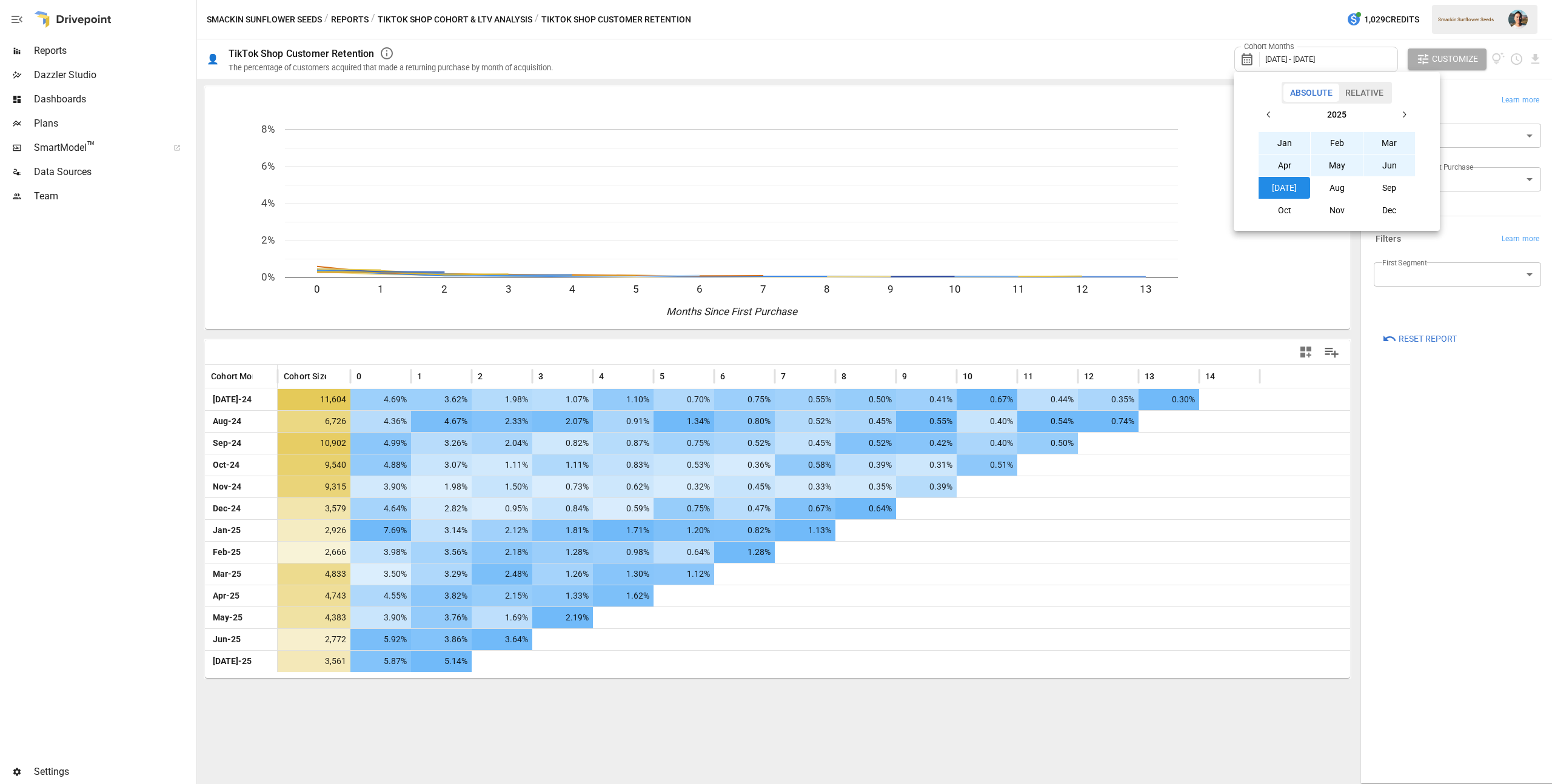
click at [1346, 190] on button "Aug" at bounding box center [1336, 188] width 52 height 22
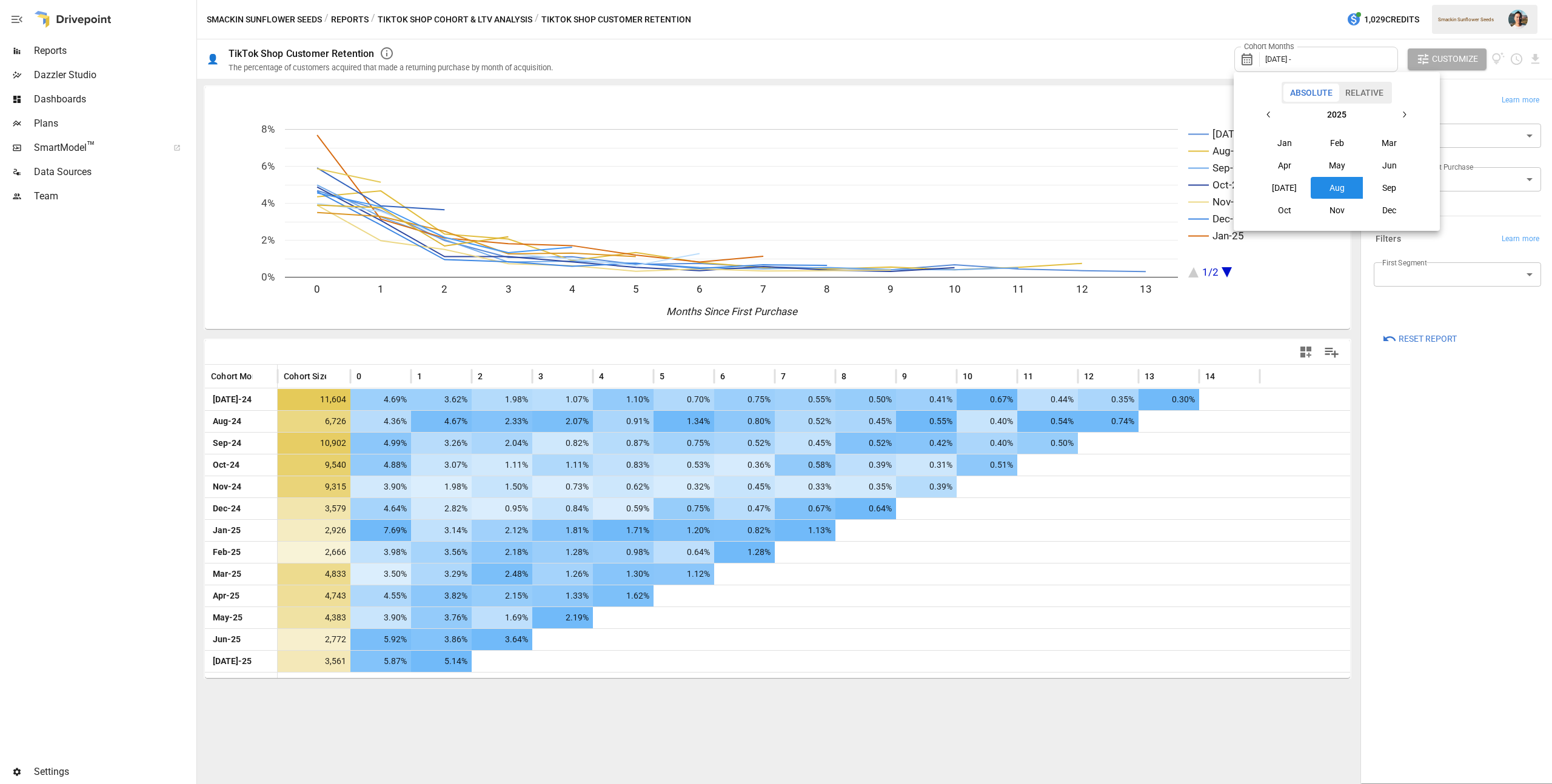
click at [1263, 109] on button "button" at bounding box center [1269, 115] width 22 height 22
click at [1315, 179] on button "Aug" at bounding box center [1336, 188] width 52 height 22
click at [1487, 440] on div at bounding box center [776, 392] width 1552 height 784
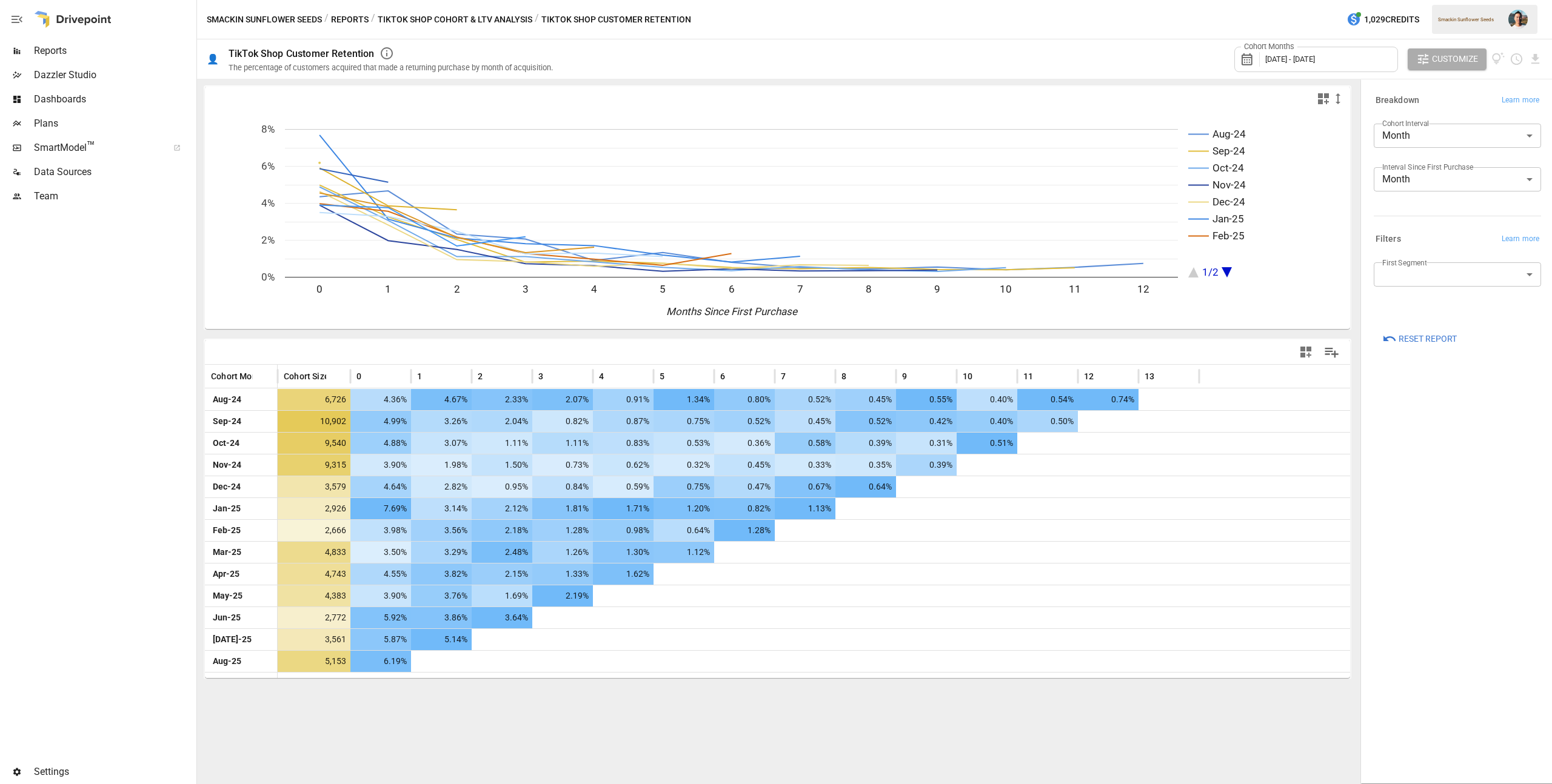
click at [1450, 0] on body "Reports Dazzler Studio Dashboards Plans SmartModel ™ Data Sources Team Settings…" at bounding box center [776, 0] width 1552 height 0
click at [1447, 220] on div at bounding box center [776, 392] width 1552 height 784
